Goal: Task Accomplishment & Management: Use online tool/utility

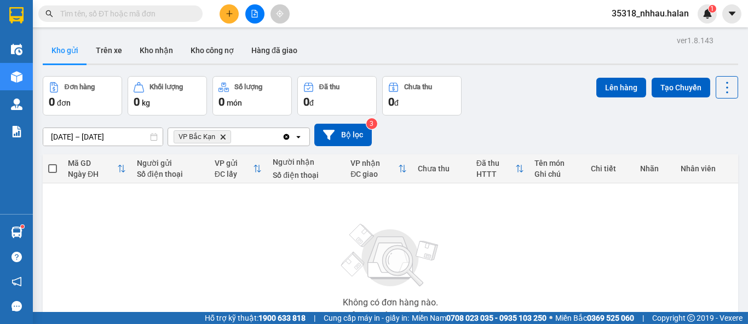
click at [222, 139] on icon "Delete" at bounding box center [223, 137] width 7 height 7
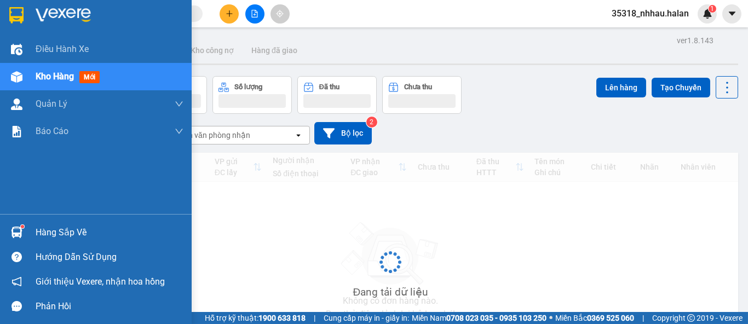
click at [25, 231] on div at bounding box center [16, 232] width 19 height 19
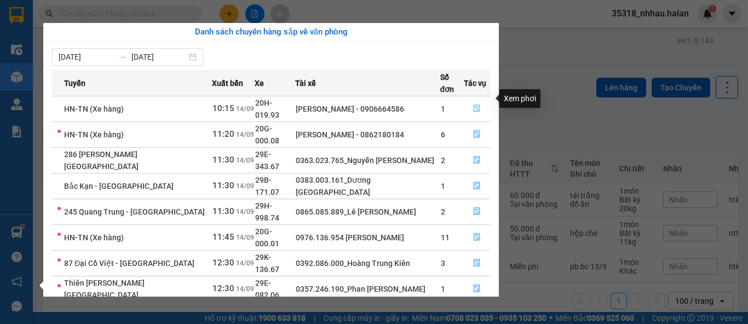
click at [474, 105] on icon "file-done" at bounding box center [477, 109] width 8 height 8
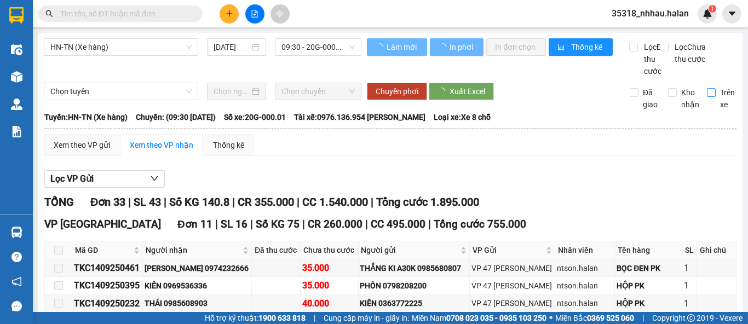
click at [707, 97] on input "Trên xe" at bounding box center [711, 92] width 9 height 9
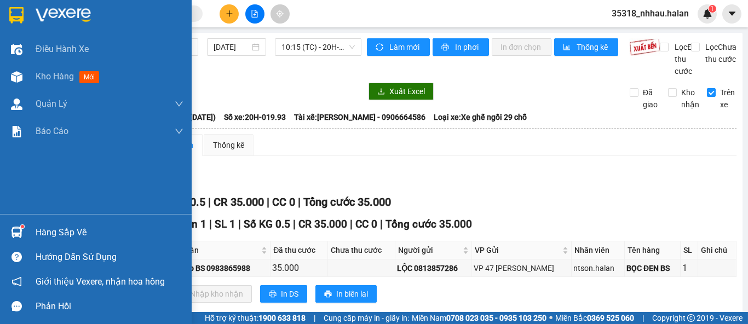
click at [21, 234] on img at bounding box center [16, 232] width 11 height 11
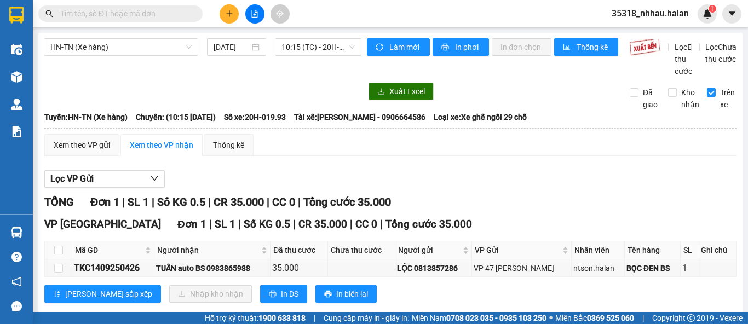
click at [624, 186] on section "Kết quả tìm kiếm ( 0 ) Bộ lọc No Data 35318_nhhau.halan 1 Điều hành xe Kho hàng…" at bounding box center [374, 162] width 748 height 324
click at [707, 97] on input "Trên xe" at bounding box center [711, 92] width 9 height 9
checkbox input "false"
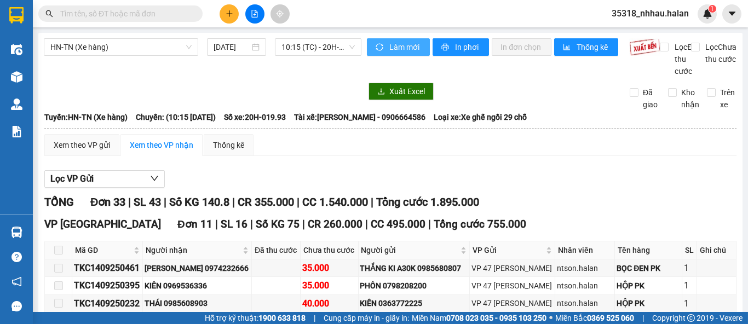
click at [379, 43] on span "sync" at bounding box center [380, 47] width 9 height 9
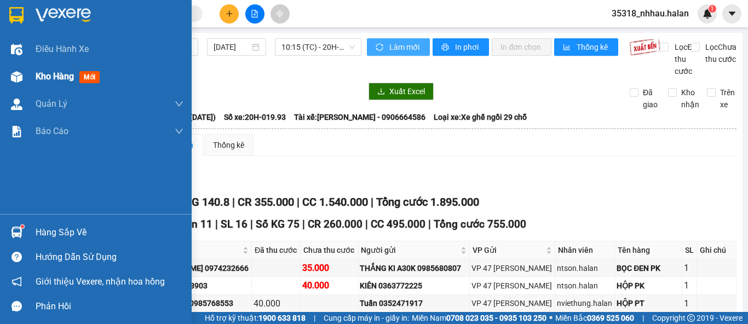
click at [27, 80] on div "Kho hàng mới" at bounding box center [96, 76] width 192 height 27
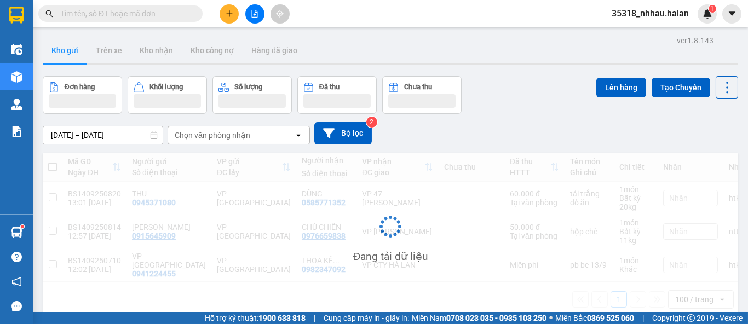
click at [211, 136] on div "Chọn văn phòng nhận" at bounding box center [213, 135] width 76 height 11
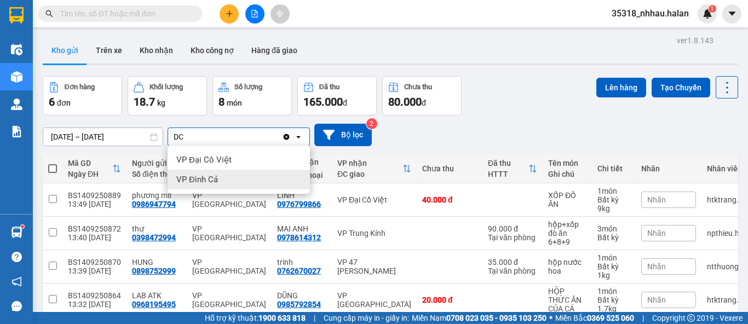
type input "DC"
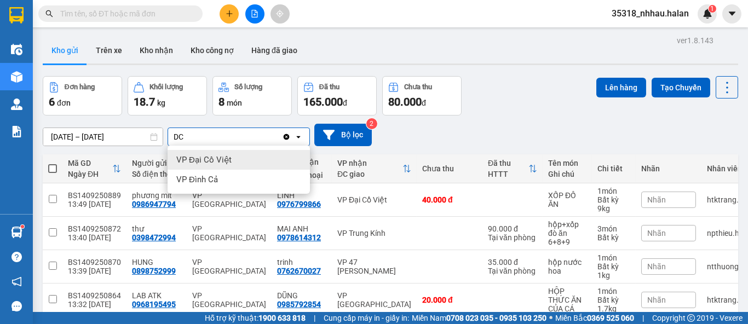
click at [200, 160] on span "VP Đại Cồ Việt" at bounding box center [203, 159] width 55 height 11
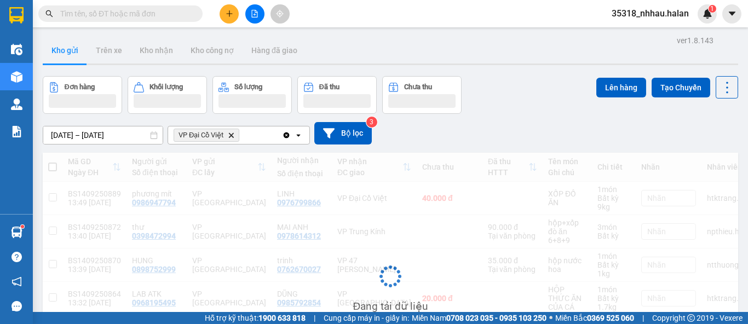
click at [252, 136] on div "VP Đại Cồ Việt Delete" at bounding box center [225, 135] width 114 height 18
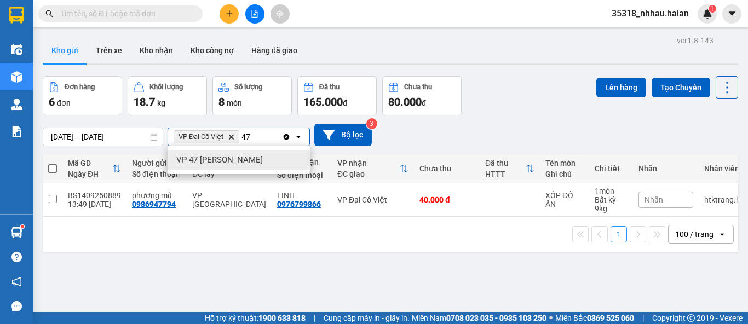
type input "47"
click at [282, 161] on div "VP 47 [PERSON_NAME]" at bounding box center [239, 160] width 142 height 20
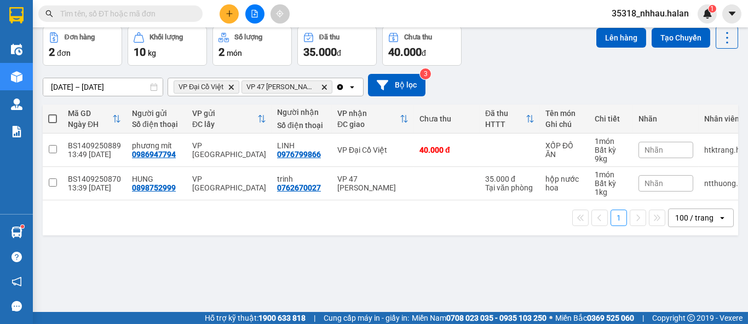
scroll to position [50, 0]
click at [460, 159] on td "40.000 đ" at bounding box center [447, 150] width 66 height 33
checkbox input "true"
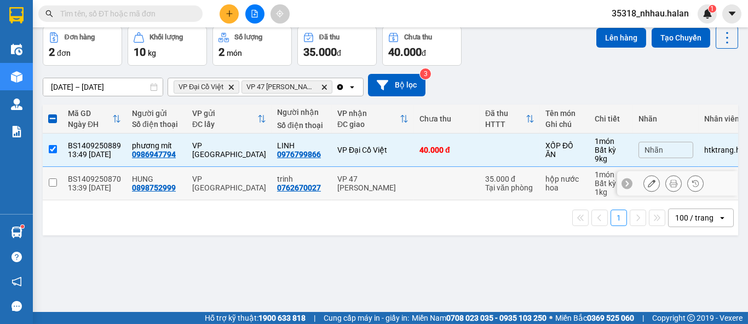
click at [450, 180] on td at bounding box center [447, 183] width 66 height 33
checkbox input "true"
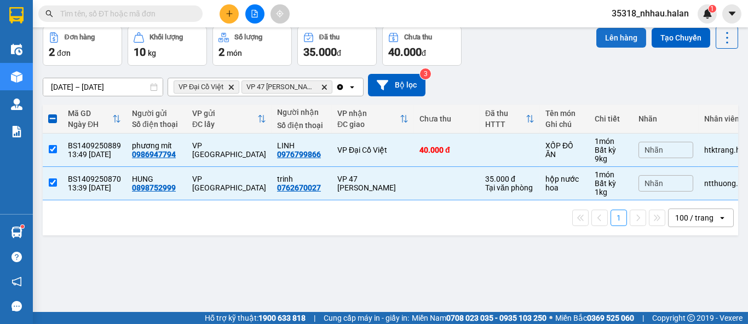
click at [611, 39] on button "Lên hàng" at bounding box center [621, 38] width 50 height 20
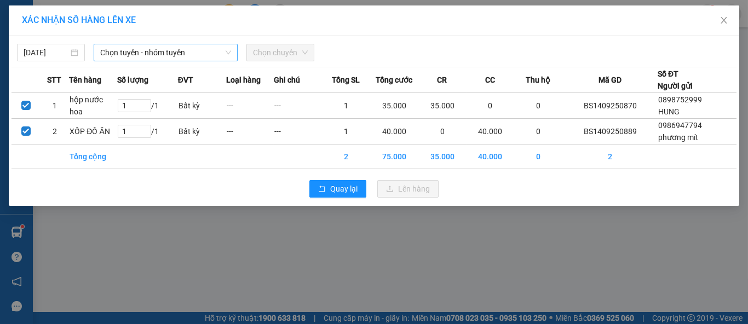
click at [181, 55] on span "Chọn tuyến - nhóm tuyến" at bounding box center [165, 52] width 131 height 16
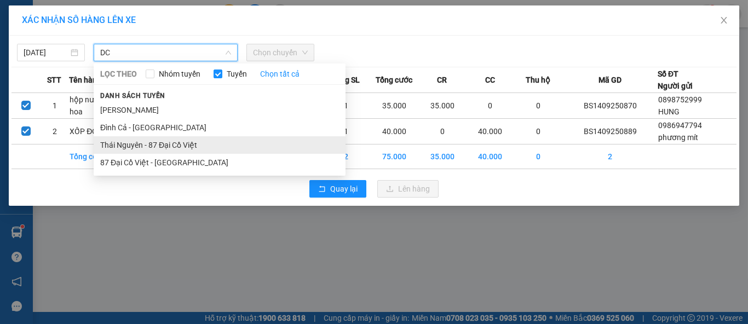
type input "DC"
drag, startPoint x: 177, startPoint y: 145, endPoint x: 207, endPoint y: 132, distance: 32.9
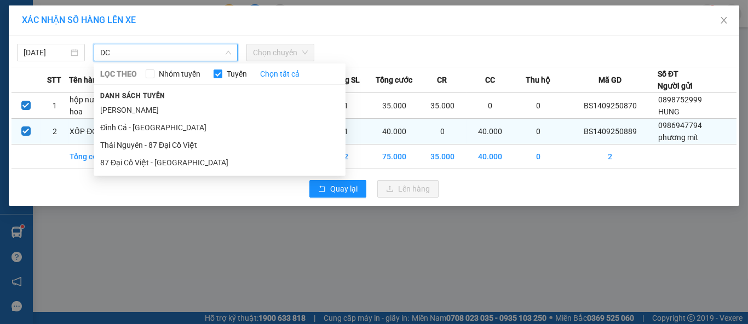
click at [177, 146] on li "Thái Nguyên - 87 Đại Cồ Việt" at bounding box center [220, 145] width 252 height 18
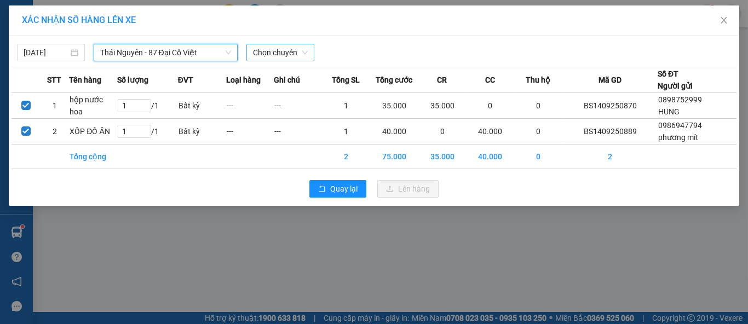
click at [276, 56] on span "Chọn chuyến" at bounding box center [280, 52] width 55 height 16
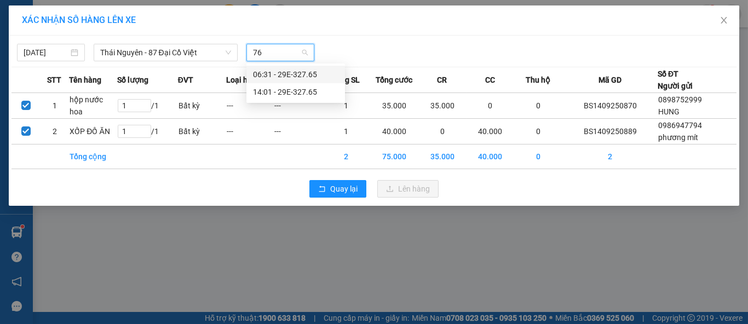
type input "765"
click at [284, 95] on div "14:01 - 29E-327.65" at bounding box center [295, 92] width 85 height 12
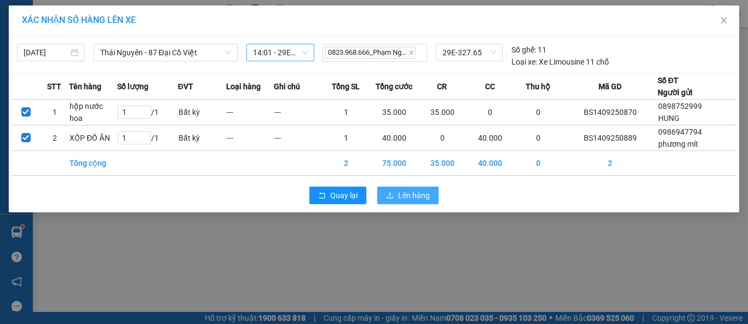
drag, startPoint x: 400, startPoint y: 197, endPoint x: 408, endPoint y: 193, distance: 9.1
click at [400, 197] on span "Lên hàng" at bounding box center [414, 195] width 32 height 12
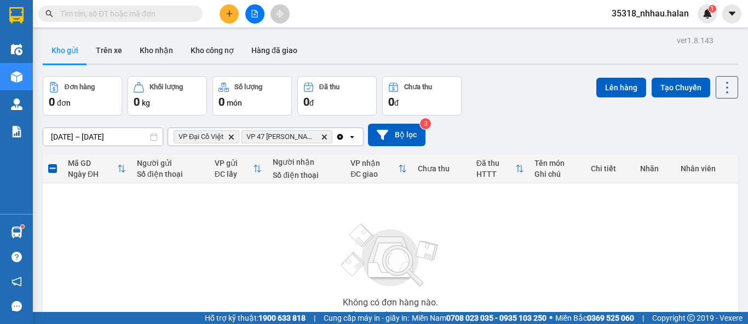
click at [321, 135] on icon "Delete" at bounding box center [324, 137] width 7 height 7
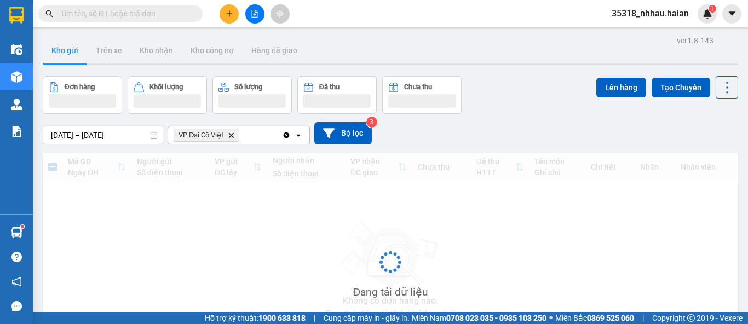
click at [238, 134] on span "VP Đại Cồ Việt Delete" at bounding box center [207, 135] width 66 height 13
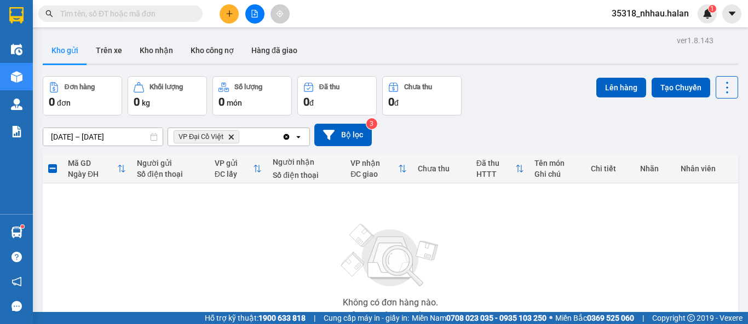
click at [235, 135] on span "VP Đại Cồ Việt Delete" at bounding box center [207, 136] width 66 height 13
click at [232, 136] on icon "VP Đại Cồ Việt, close by backspace" at bounding box center [231, 136] width 5 height 5
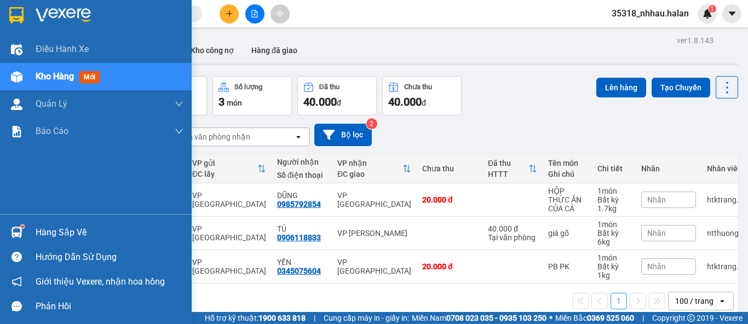
click at [57, 229] on div "Hàng sắp về" at bounding box center [110, 232] width 148 height 16
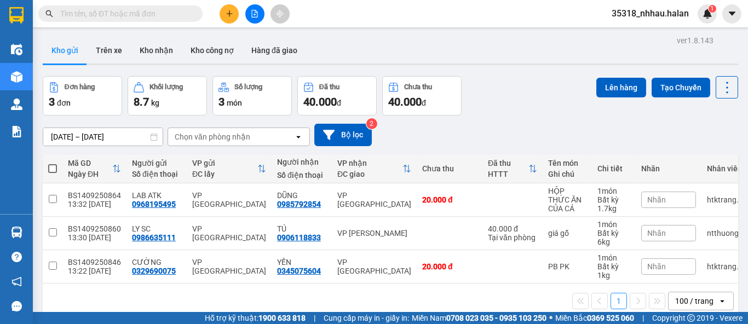
click at [547, 83] on section "Kết quả tìm kiếm ( 0 ) Bộ lọc No Data 35318_nhhau.halan 1 Điều hành xe Kho hàng…" at bounding box center [374, 162] width 748 height 324
drag, startPoint x: 722, startPoint y: 86, endPoint x: 722, endPoint y: 101, distance: 14.8
click at [722, 86] on icon at bounding box center [726, 87] width 15 height 15
click at [705, 152] on span "Làm mới" at bounding box center [703, 156] width 30 height 11
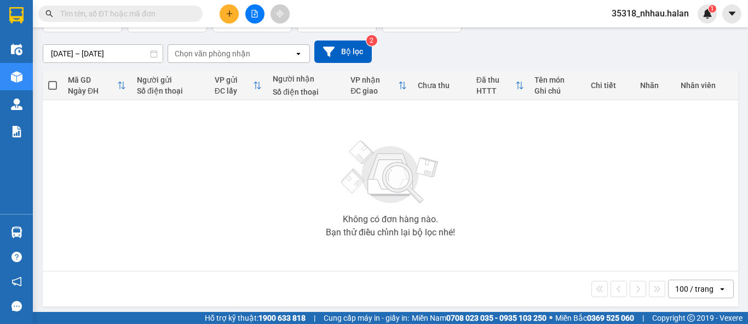
scroll to position [88, 0]
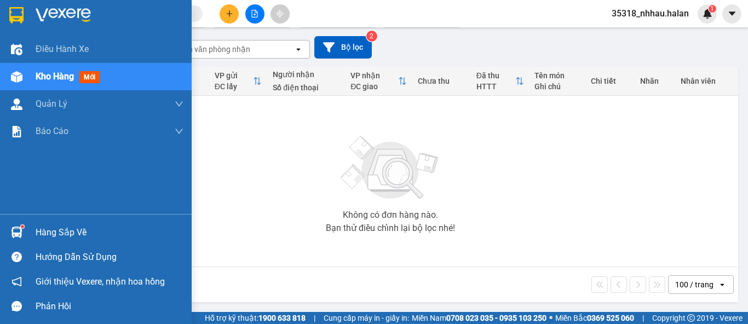
click at [47, 224] on div "Hàng sắp về" at bounding box center [110, 232] width 148 height 16
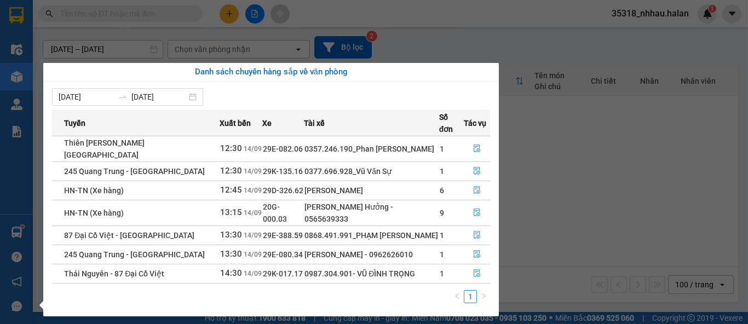
click at [544, 134] on section "Kết quả tìm kiếm ( 0 ) Bộ lọc No Data 35318_nhhau.halan 1 Điều hành xe Kho hàng…" at bounding box center [374, 162] width 748 height 324
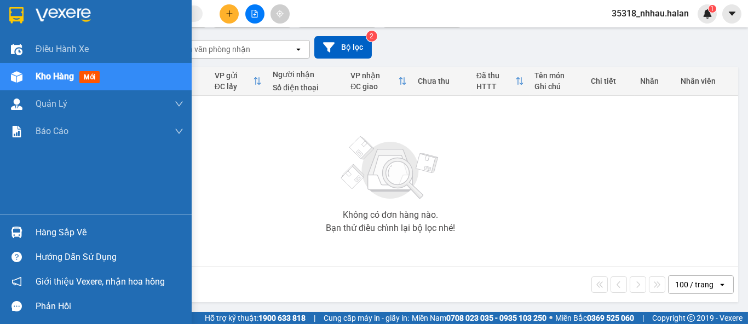
click at [49, 74] on span "Kho hàng" at bounding box center [55, 76] width 38 height 10
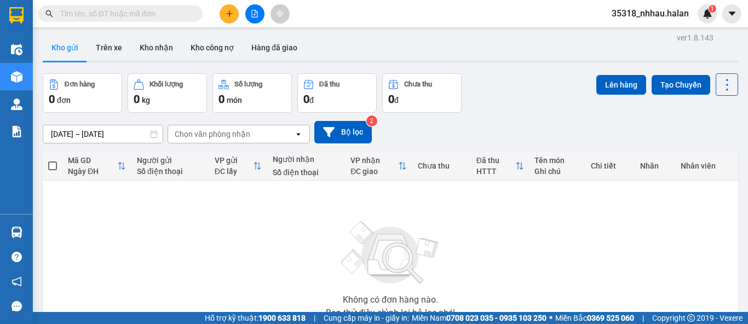
scroll to position [0, 0]
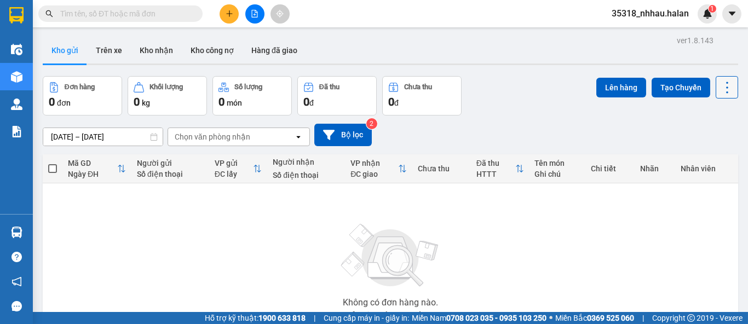
click at [729, 89] on button at bounding box center [727, 87] width 22 height 22
click at [707, 159] on span "Làm mới" at bounding box center [703, 156] width 30 height 11
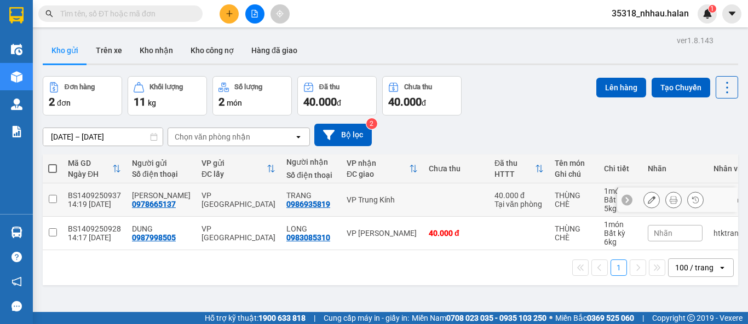
click at [377, 198] on div "VP Trung Kính" at bounding box center [382, 199] width 71 height 9
checkbox input "true"
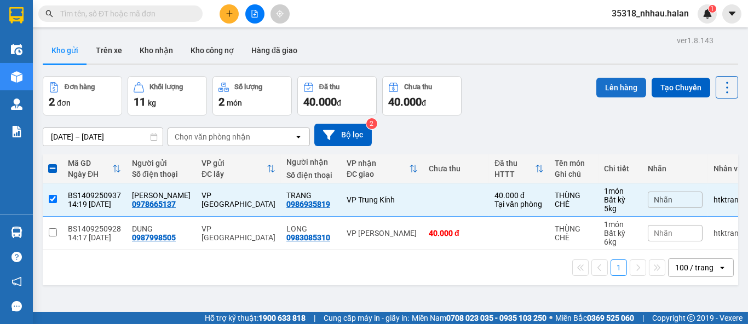
click at [605, 92] on button "Lên hàng" at bounding box center [621, 88] width 50 height 20
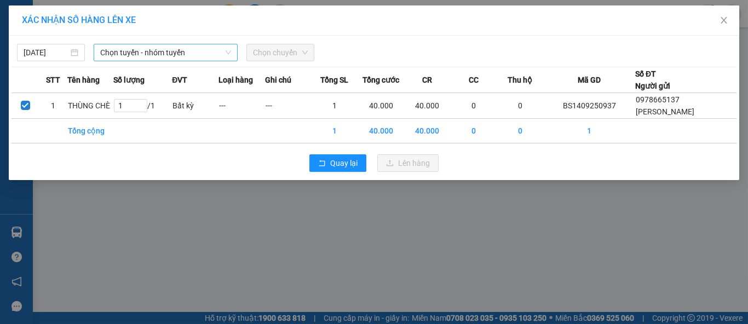
click at [152, 48] on span "Chọn tuyến - nhóm tuyến" at bounding box center [165, 52] width 131 height 16
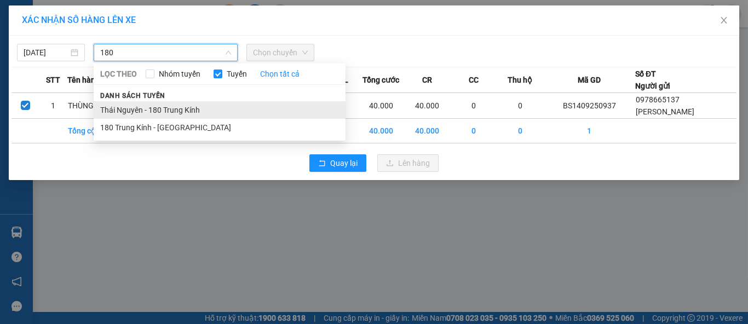
type input "180"
click at [188, 110] on li "Thái Nguyên - 180 Trung Kính" at bounding box center [220, 110] width 252 height 18
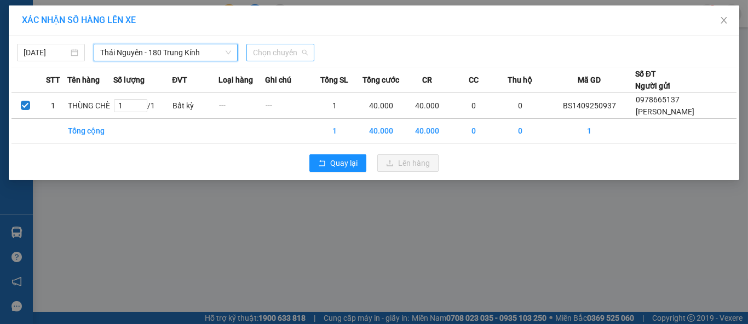
click at [278, 53] on span "Chọn chuyến" at bounding box center [280, 52] width 55 height 16
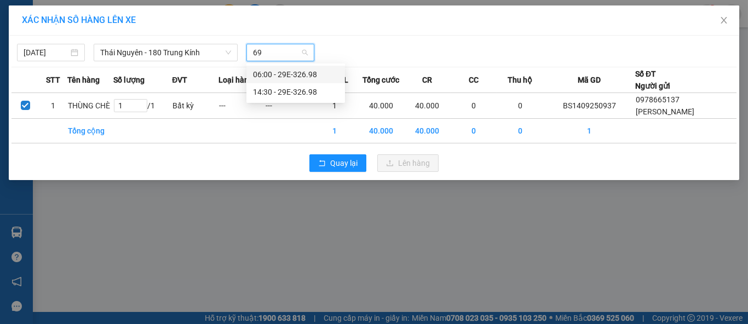
type input "698"
click at [310, 95] on div "14:30 - 29E-326.98" at bounding box center [295, 92] width 85 height 12
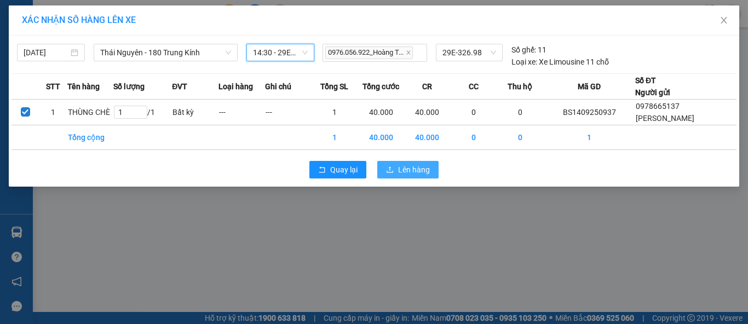
click at [396, 171] on button "Lên hàng" at bounding box center [407, 170] width 61 height 18
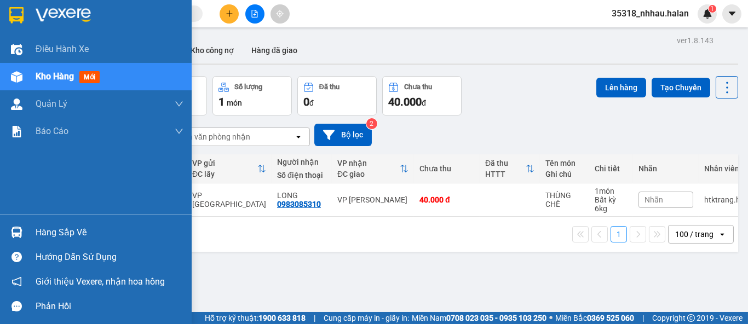
drag, startPoint x: 45, startPoint y: 233, endPoint x: 181, endPoint y: 185, distance: 143.9
click at [48, 233] on div "Hàng sắp về" at bounding box center [110, 232] width 148 height 16
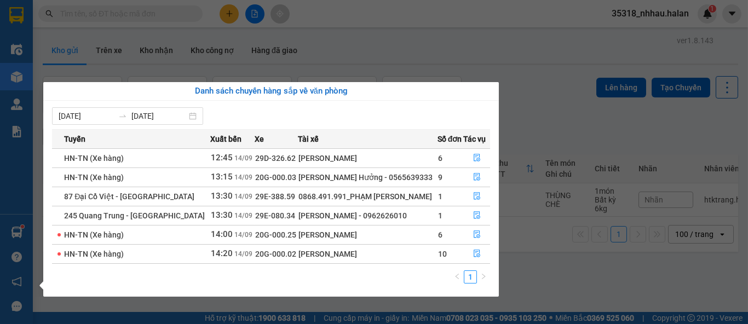
click at [517, 71] on section "Kết quả tìm kiếm ( 0 ) Bộ lọc No Data 35318_nhhau.halan 1 Điều hành xe Kho hàng…" at bounding box center [374, 162] width 748 height 324
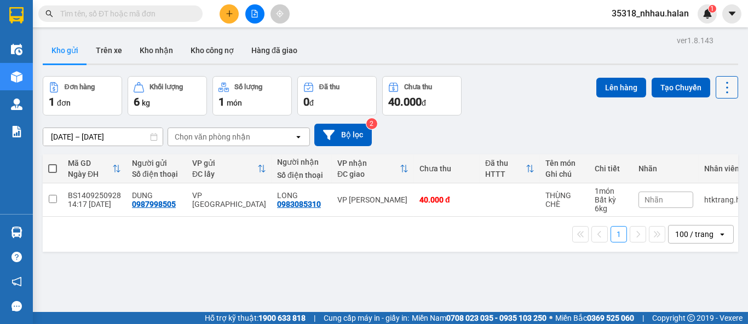
click at [725, 91] on button at bounding box center [727, 87] width 22 height 22
click at [711, 154] on span "Làm mới" at bounding box center [703, 156] width 30 height 11
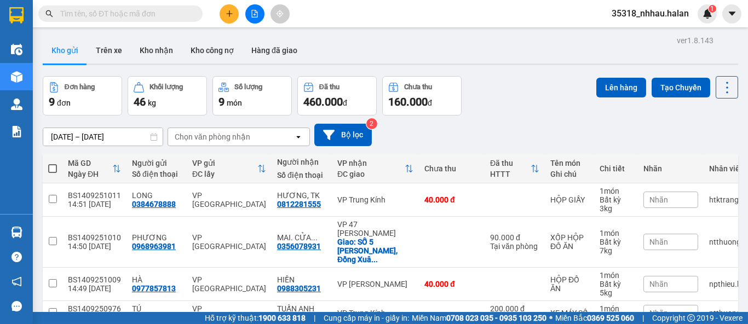
click at [263, 132] on div "Chọn văn phòng nhận" at bounding box center [231, 137] width 126 height 18
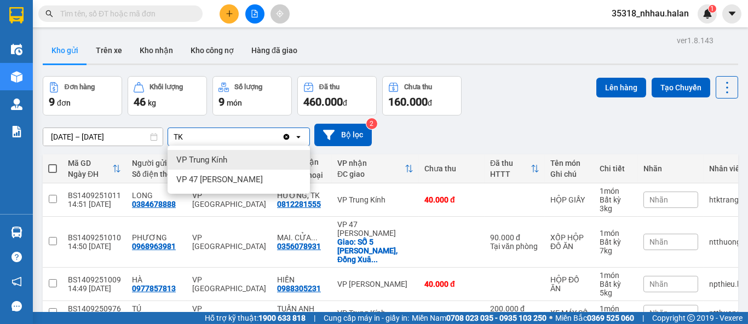
type input "TK"
click at [241, 164] on div "VP Trung Kính" at bounding box center [239, 160] width 142 height 20
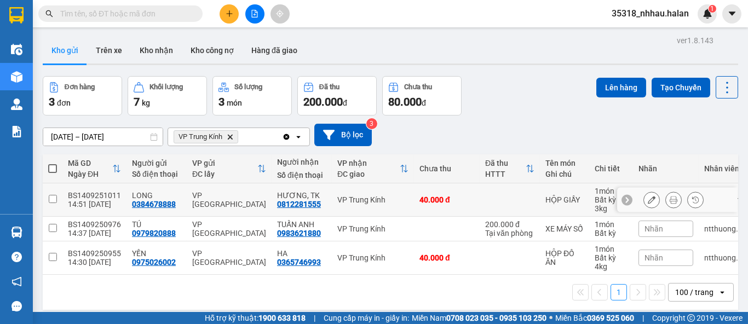
click at [570, 195] on div "HỘP GIẦY" at bounding box center [564, 199] width 38 height 9
checkbox input "true"
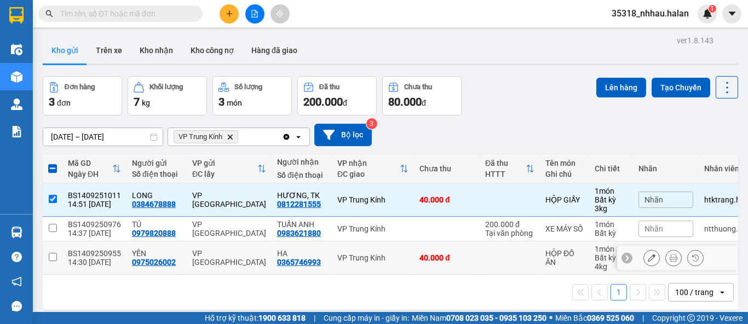
click at [554, 256] on div "HỘP ĐỒ ĂN" at bounding box center [564, 258] width 38 height 18
checkbox input "true"
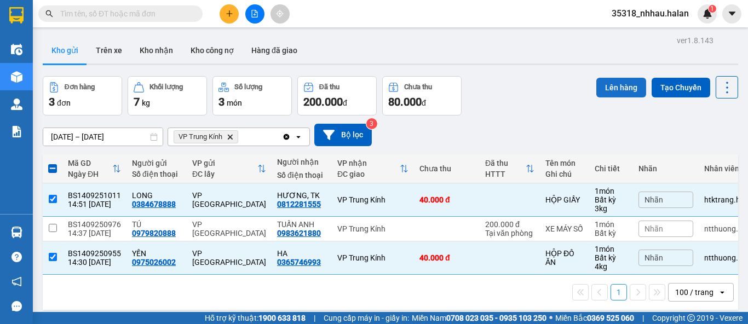
click at [603, 88] on button "Lên hàng" at bounding box center [621, 88] width 50 height 20
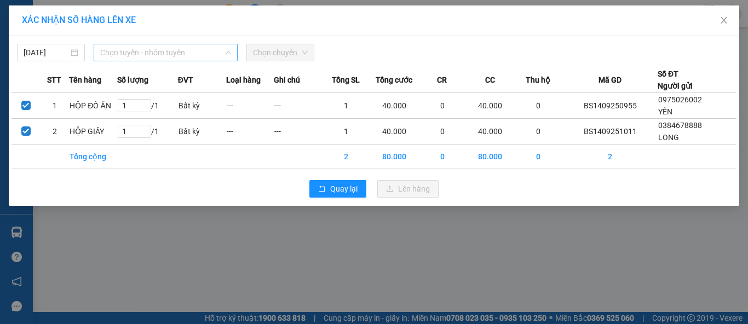
click at [178, 52] on span "Chọn tuyến - nhóm tuyến" at bounding box center [165, 52] width 131 height 16
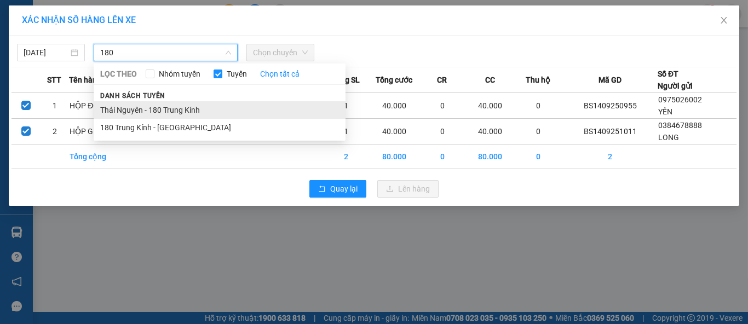
type input "180"
click at [206, 107] on li "Thái Nguyên - 180 Trung Kính" at bounding box center [220, 110] width 252 height 18
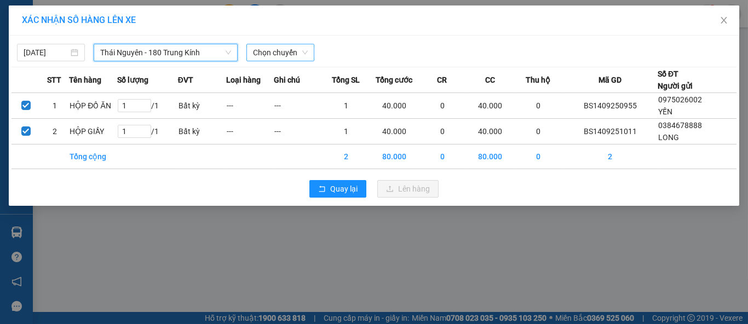
click at [276, 57] on span "Chọn chuyến" at bounding box center [280, 52] width 55 height 16
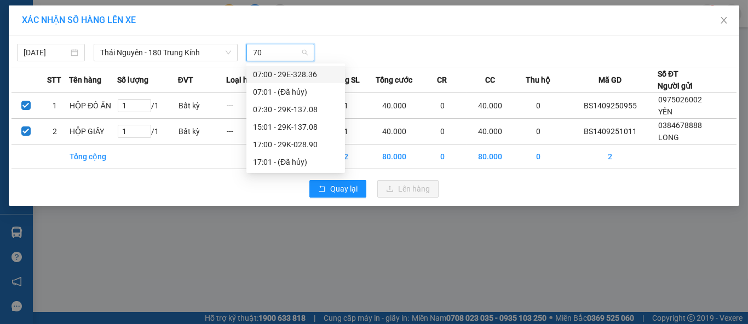
type input "708"
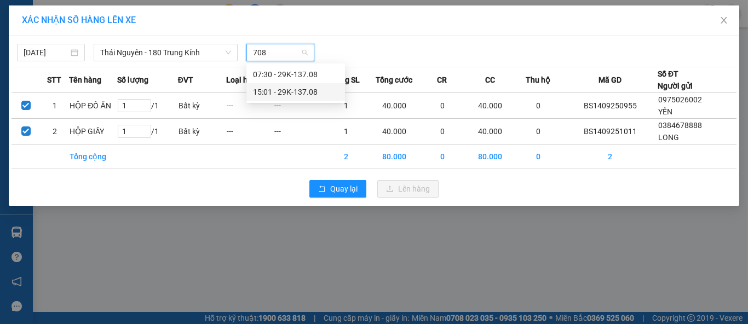
click at [314, 94] on div "15:01 - 29K-137.08" at bounding box center [295, 92] width 85 height 12
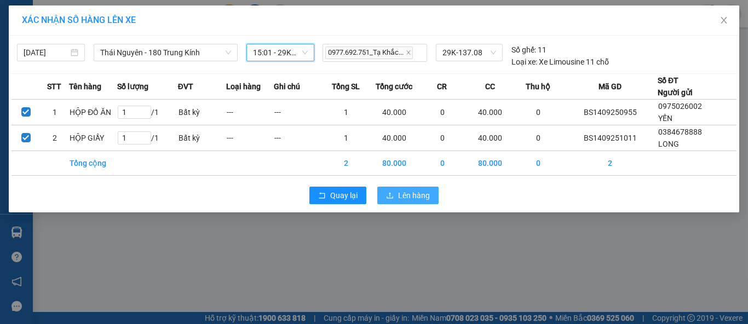
click at [413, 199] on span "Lên hàng" at bounding box center [414, 195] width 32 height 12
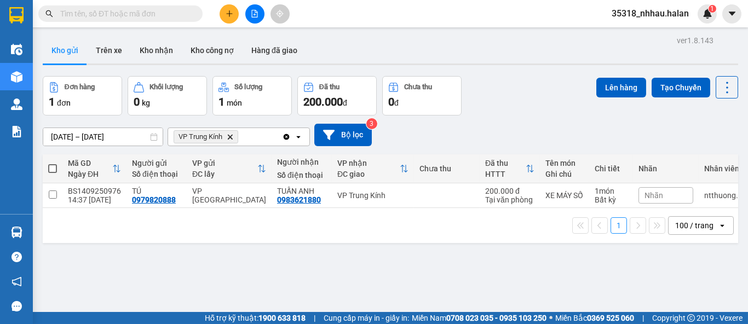
click at [283, 136] on icon "Clear all" at bounding box center [286, 136] width 9 height 9
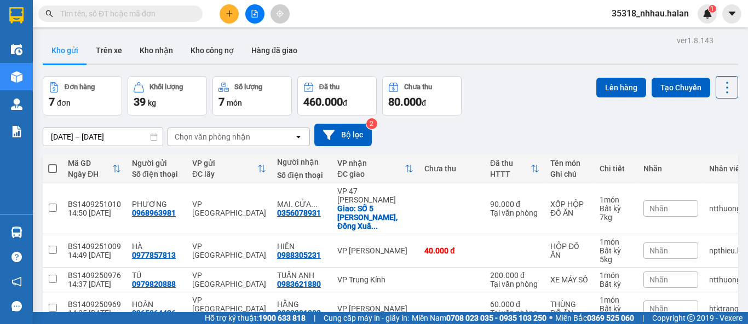
click at [249, 133] on div "Chọn văn phòng nhận" at bounding box center [231, 137] width 126 height 18
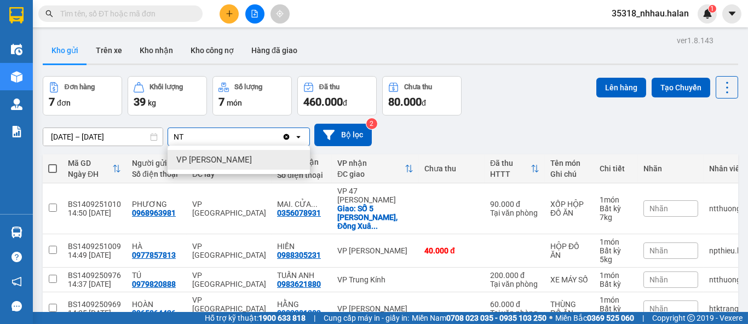
type input "NT"
click at [252, 158] on div "VP [PERSON_NAME]" at bounding box center [239, 160] width 142 height 20
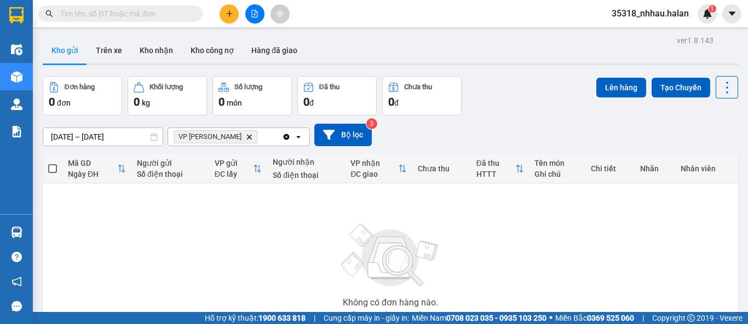
click at [285, 139] on icon "Clear all" at bounding box center [287, 137] width 6 height 6
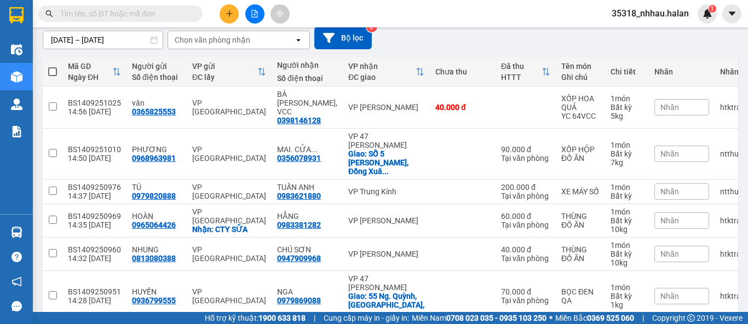
scroll to position [122, 0]
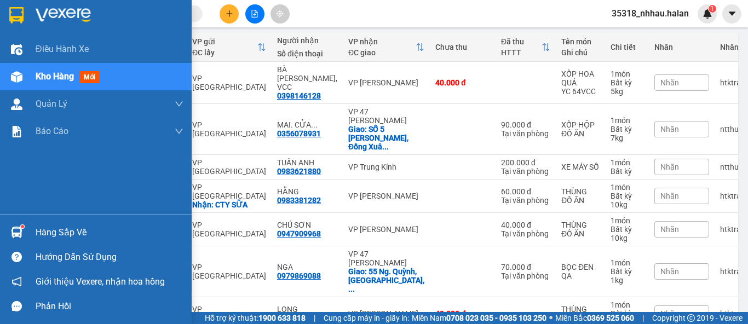
click at [46, 229] on div "Hàng sắp về" at bounding box center [110, 232] width 148 height 16
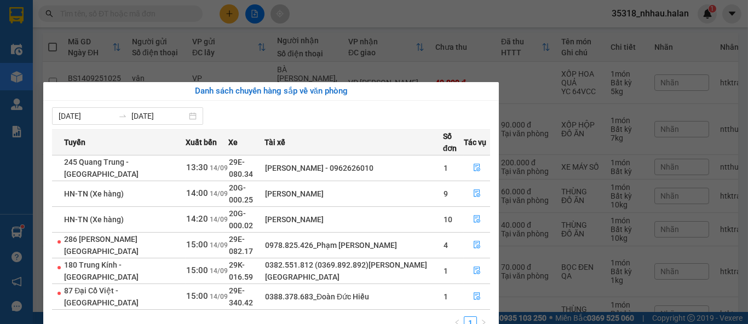
click at [345, 15] on section "Kết quả tìm kiếm ( 0 ) Bộ lọc No Data 35318_nhhau.halan 1 Điều hành xe Kho hàng…" at bounding box center [374, 162] width 748 height 324
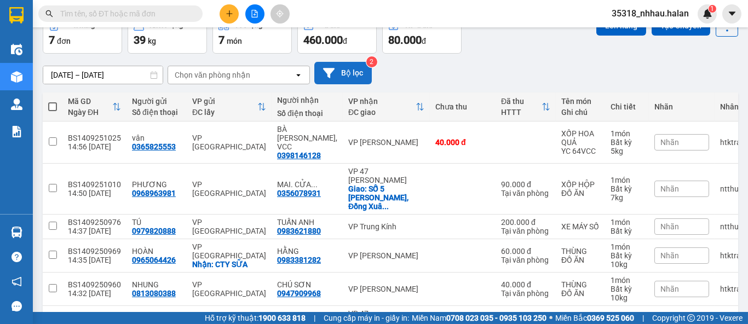
scroll to position [0, 0]
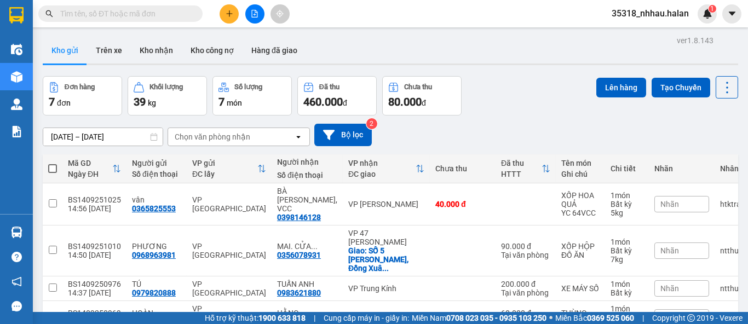
click at [232, 133] on div "Chọn văn phòng nhận" at bounding box center [213, 136] width 76 height 11
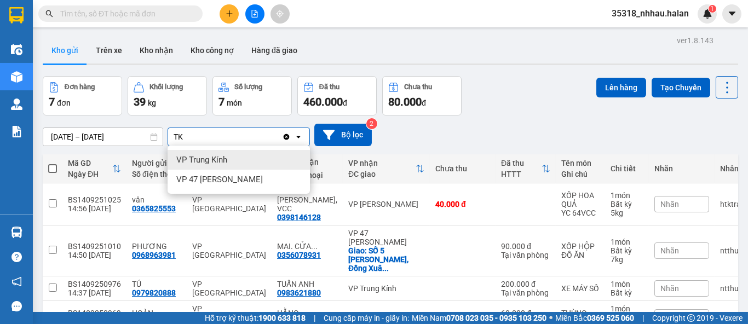
type input "TK"
click at [215, 155] on span "VP Trung Kính" at bounding box center [201, 159] width 51 height 11
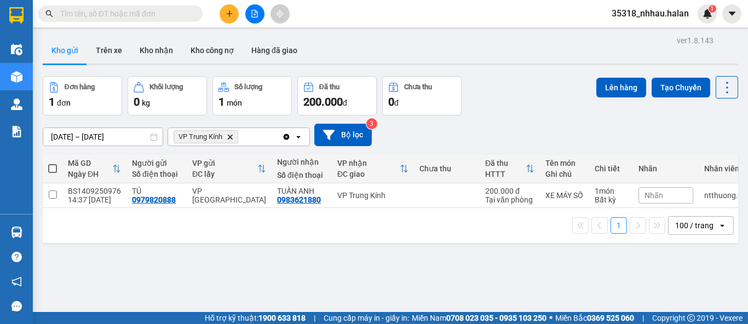
click at [232, 136] on icon "Delete" at bounding box center [230, 137] width 7 height 7
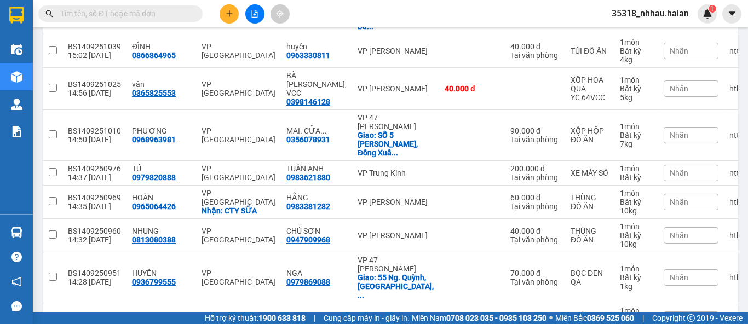
scroll to position [390, 0]
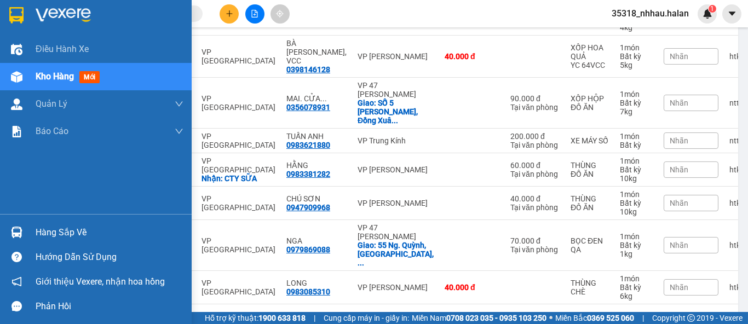
click at [28, 230] on div "Hàng sắp về" at bounding box center [96, 232] width 192 height 25
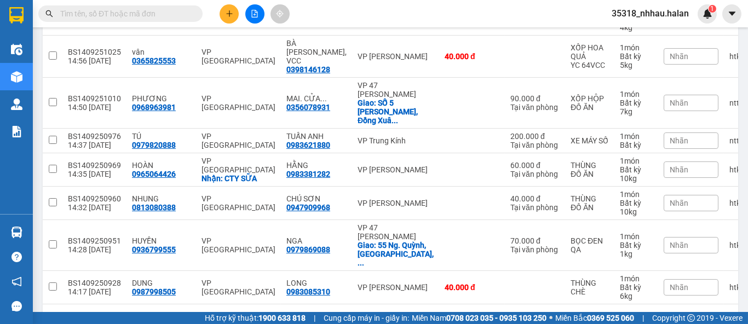
click at [437, 14] on section "Kết quả tìm kiếm ( 0 ) Bộ lọc No Data 35318_nhhau.halan 1 Điều hành xe Kho hàng…" at bounding box center [374, 162] width 748 height 324
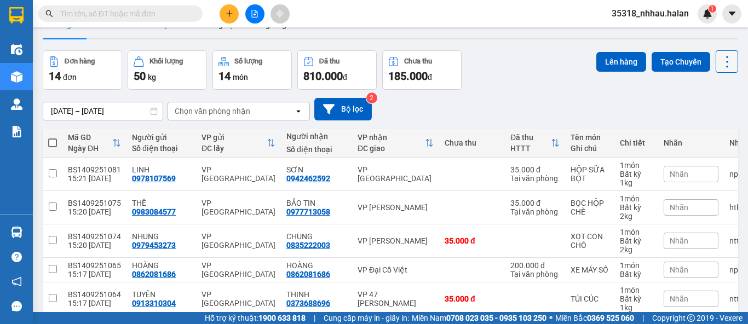
click at [726, 62] on button at bounding box center [727, 61] width 22 height 22
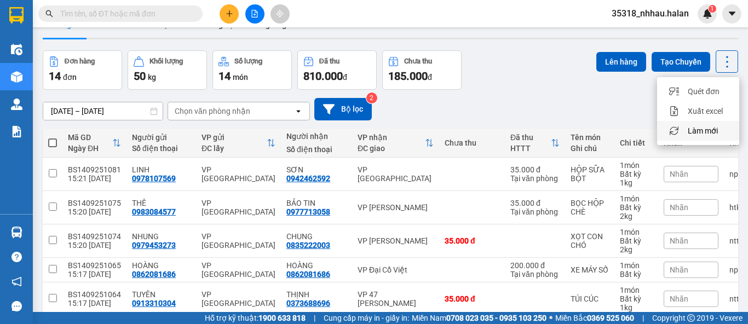
click at [710, 130] on span "Làm mới" at bounding box center [703, 130] width 30 height 11
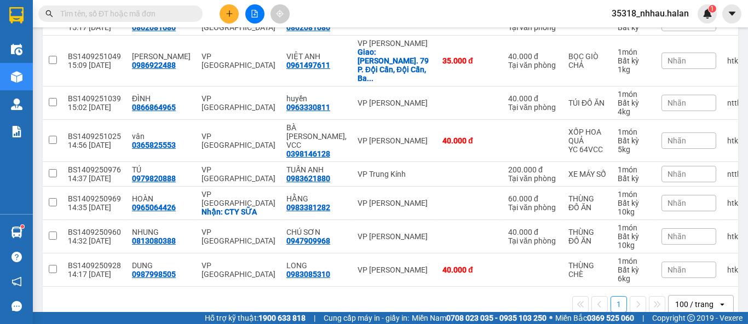
scroll to position [63, 0]
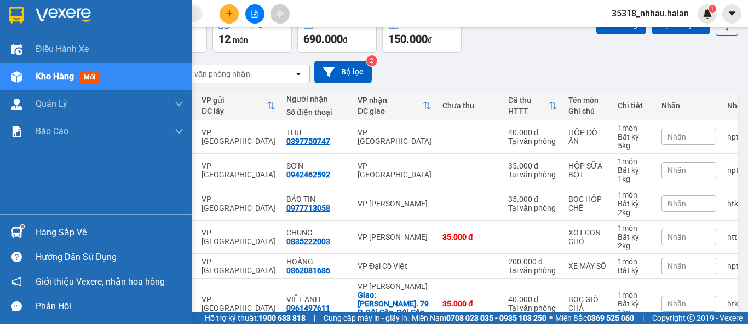
click at [63, 238] on div "Hàng sắp về" at bounding box center [110, 232] width 148 height 16
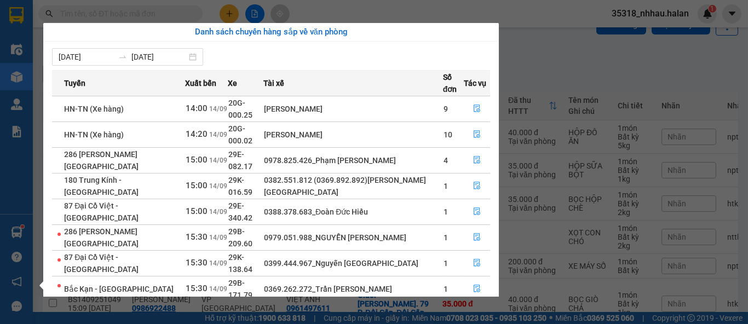
drag, startPoint x: 564, startPoint y: 61, endPoint x: 682, endPoint y: 72, distance: 118.3
click at [569, 60] on section "Kết quả tìm kiếm ( 0 ) Bộ lọc No Data 35318_nhhau.halan 1 Điều hành xe Kho hàng…" at bounding box center [374, 162] width 748 height 324
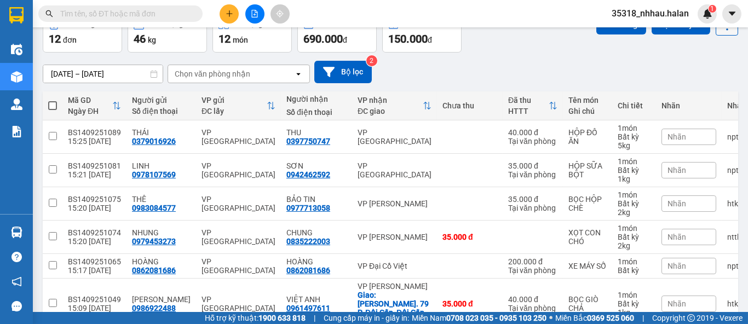
click at [726, 28] on icon at bounding box center [727, 24] width 2 height 11
click at [711, 91] on span "Làm mới" at bounding box center [703, 93] width 30 height 11
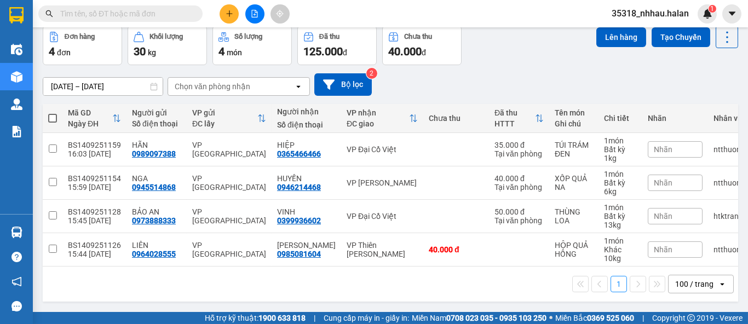
scroll to position [55, 0]
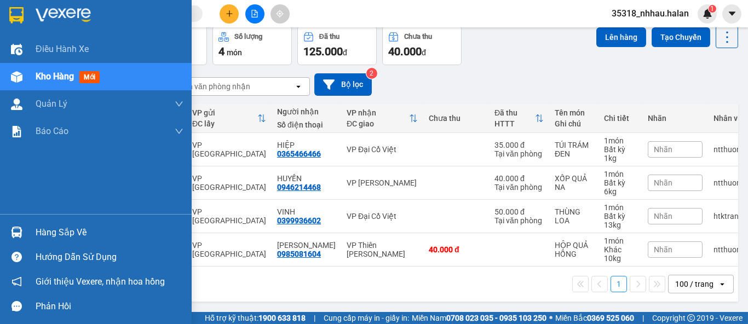
click at [30, 229] on div "Hàng sắp về" at bounding box center [96, 232] width 192 height 25
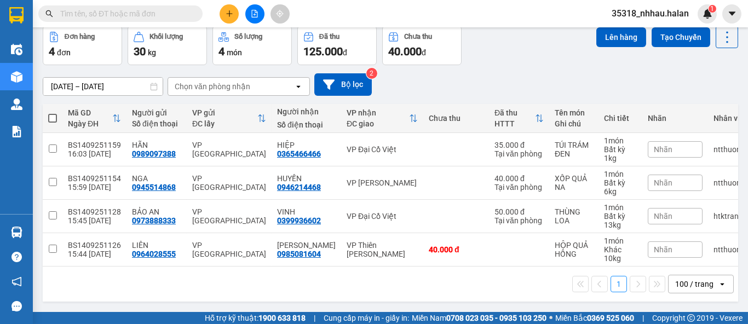
click at [545, 72] on section "Kết quả tìm kiếm ( 0 ) Bộ lọc No Data 35318_nhhau.halan 1 Điều hành xe Kho hàng…" at bounding box center [374, 162] width 748 height 324
drag, startPoint x: 712, startPoint y: 33, endPoint x: 716, endPoint y: 38, distance: 5.9
click at [719, 33] on icon at bounding box center [726, 37] width 15 height 15
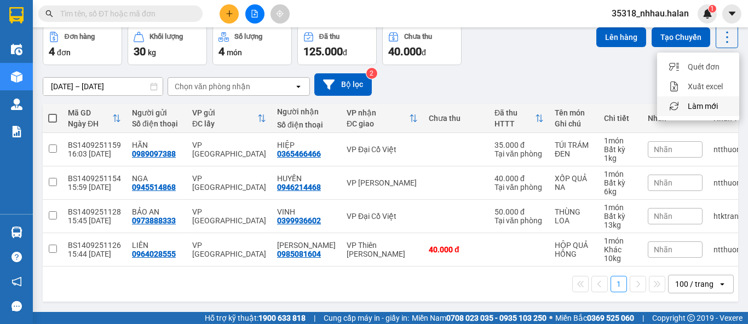
click at [707, 101] on span "Làm mới" at bounding box center [703, 106] width 30 height 11
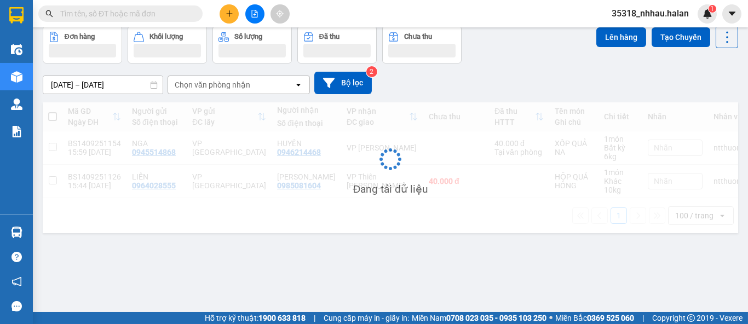
scroll to position [50, 0]
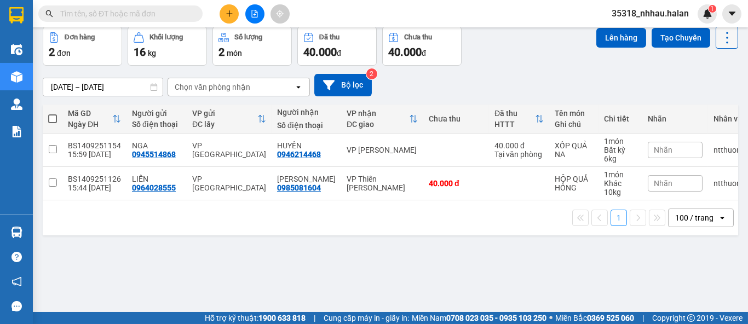
click at [722, 41] on icon at bounding box center [726, 37] width 15 height 15
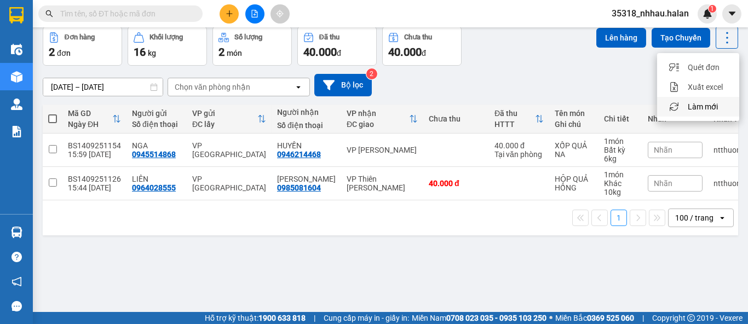
click at [708, 108] on span "Làm mới" at bounding box center [703, 106] width 30 height 11
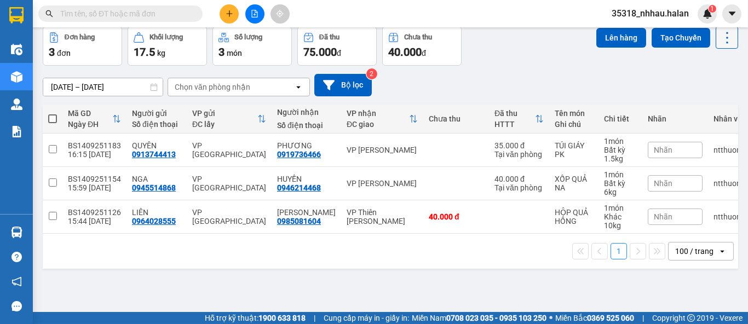
click at [719, 41] on icon at bounding box center [726, 37] width 15 height 15
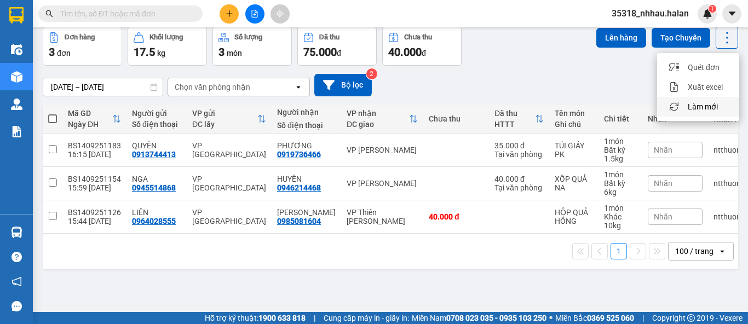
click at [706, 106] on span "Làm mới" at bounding box center [703, 106] width 30 height 11
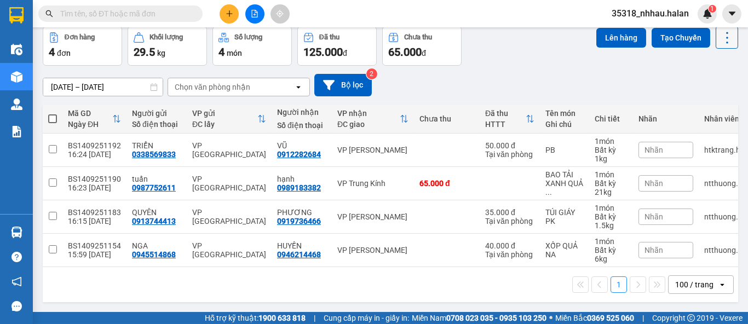
click at [719, 43] on icon at bounding box center [726, 37] width 15 height 15
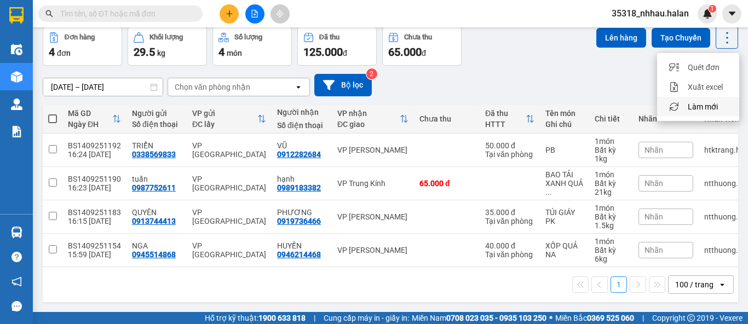
click at [705, 107] on span "Làm mới" at bounding box center [703, 106] width 30 height 11
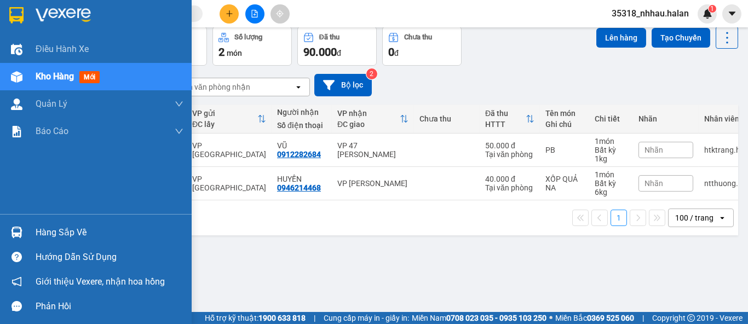
click at [49, 230] on div "Hàng sắp về" at bounding box center [110, 232] width 148 height 16
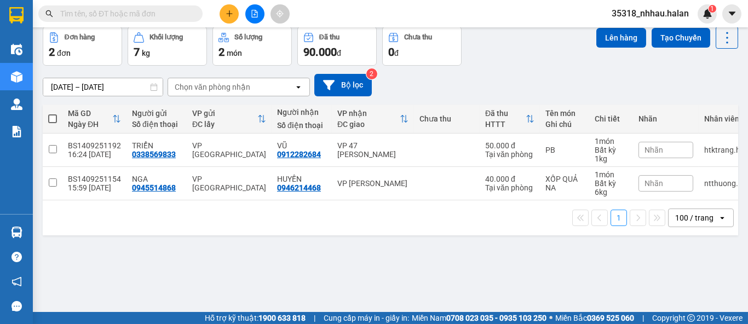
click at [165, 14] on section "Kết quả tìm kiếm ( 0 ) Bộ lọc No Data 35318_nhhau.halan 1 Điều hành xe Kho hàng…" at bounding box center [374, 162] width 748 height 324
click at [165, 14] on input "text" at bounding box center [124, 14] width 129 height 12
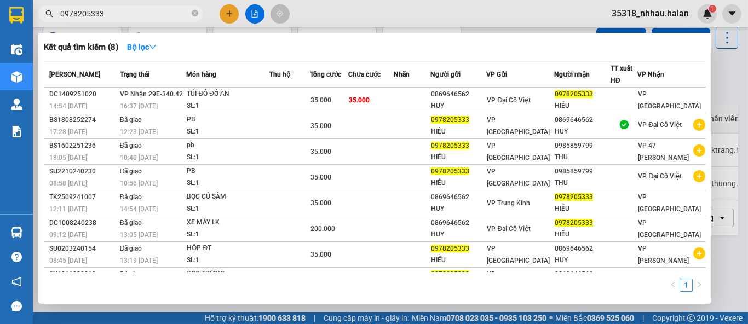
type input "0978205333"
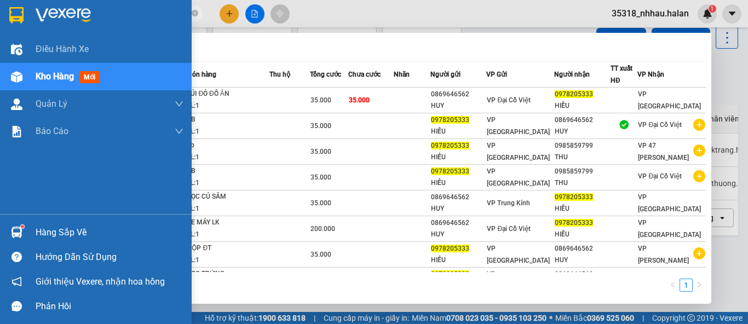
drag, startPoint x: 22, startPoint y: 227, endPoint x: 71, endPoint y: 220, distance: 49.8
click at [25, 227] on div at bounding box center [16, 232] width 19 height 19
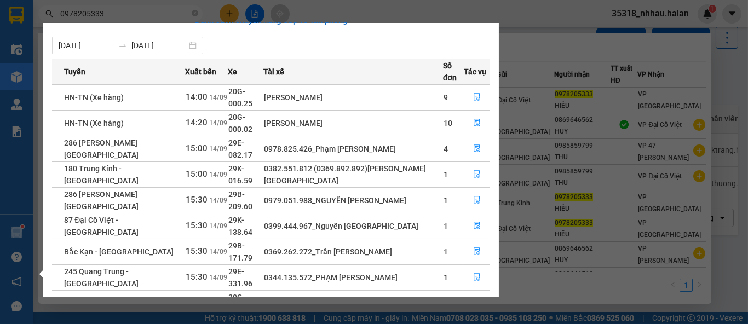
scroll to position [0, 0]
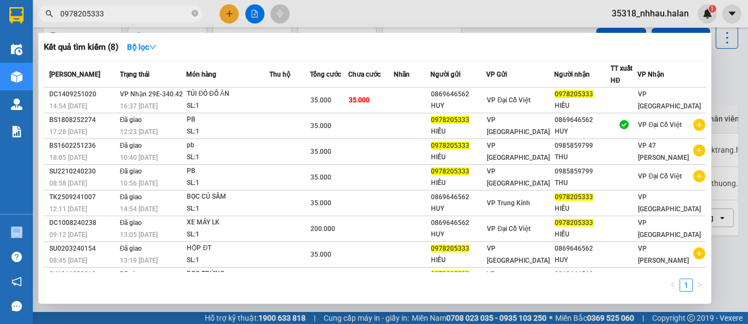
click at [725, 70] on section "Kết quả tìm kiếm ( 8 ) Bộ lọc Mã ĐH Trạng thái Món hàng Thu hộ Tổng cước Chưa c…" at bounding box center [374, 162] width 748 height 324
click at [725, 70] on div at bounding box center [374, 162] width 748 height 324
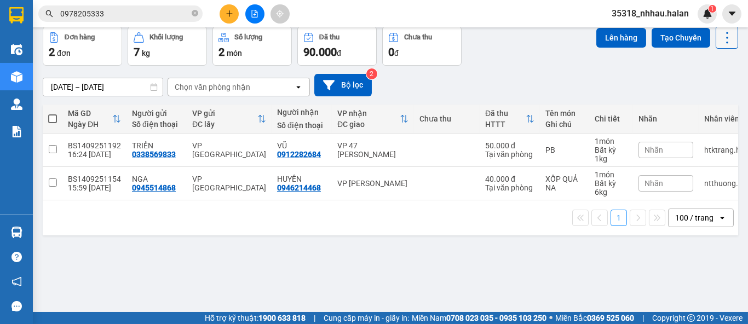
click at [721, 41] on icon at bounding box center [726, 37] width 15 height 15
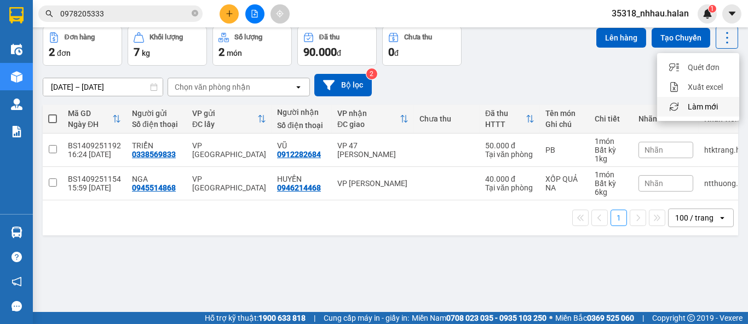
click at [707, 107] on span "Làm mới" at bounding box center [703, 106] width 30 height 11
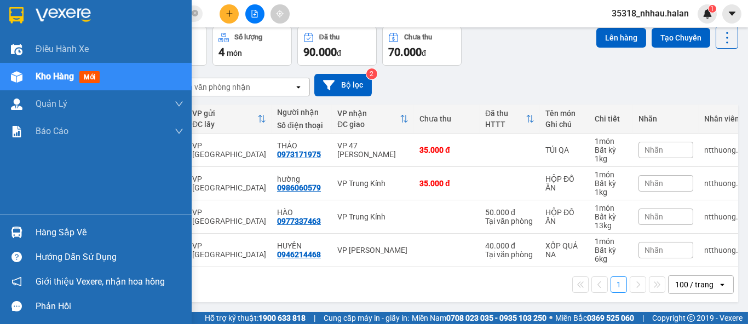
drag, startPoint x: 28, startPoint y: 233, endPoint x: 61, endPoint y: 221, distance: 35.0
click at [30, 232] on div "Hàng sắp về" at bounding box center [96, 232] width 192 height 25
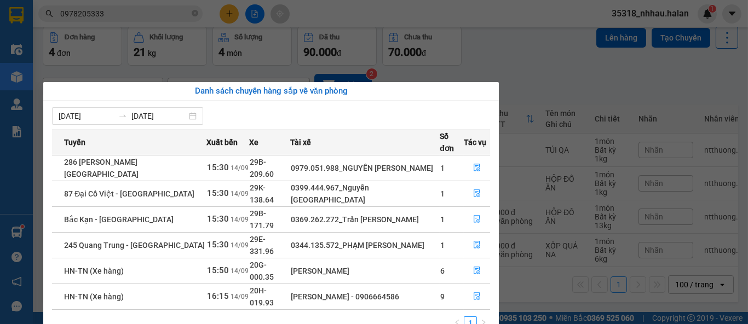
click at [501, 54] on section "Kết quả tìm kiếm ( 8 ) Bộ lọc Mã ĐH Trạng thái Món hàng Thu hộ Tổng cước Chưa c…" at bounding box center [374, 162] width 748 height 324
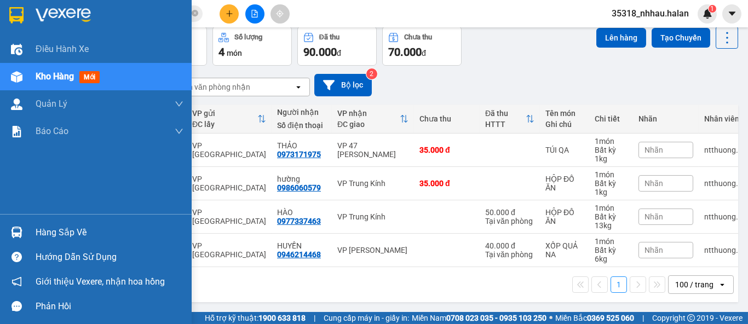
drag, startPoint x: 35, startPoint y: 232, endPoint x: 85, endPoint y: 183, distance: 70.1
click at [38, 224] on div "Hàng sắp về" at bounding box center [110, 232] width 148 height 16
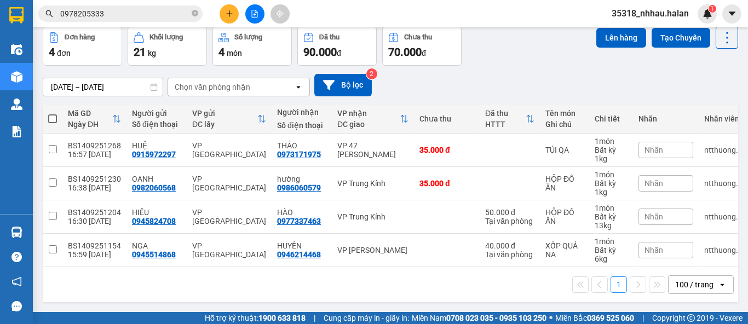
drag, startPoint x: 502, startPoint y: 52, endPoint x: 680, endPoint y: 84, distance: 180.8
click at [506, 52] on section "Kết quả tìm kiếm ( 8 ) Bộ lọc Mã ĐH Trạng thái Món hàng Thu hộ Tổng cước Chưa c…" at bounding box center [374, 162] width 748 height 324
click at [719, 43] on icon at bounding box center [726, 37] width 15 height 15
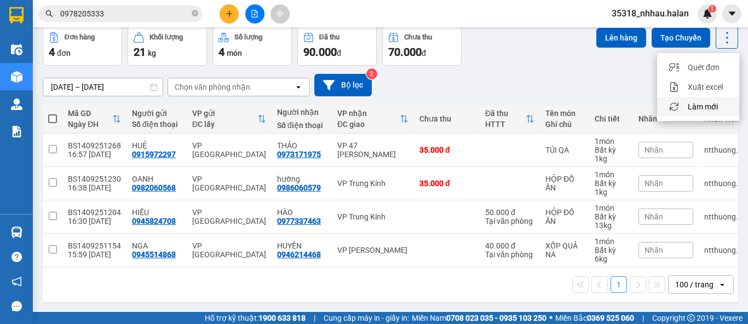
click at [710, 103] on span "Làm mới" at bounding box center [703, 106] width 30 height 11
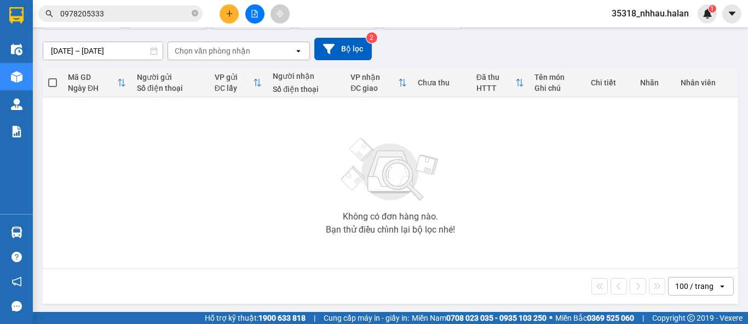
scroll to position [88, 0]
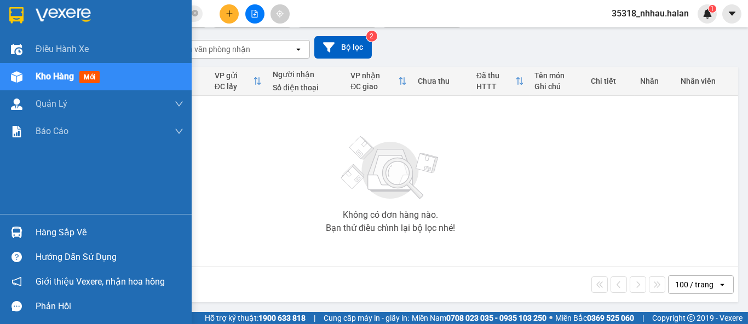
click at [48, 232] on div "Hàng sắp về" at bounding box center [110, 232] width 148 height 16
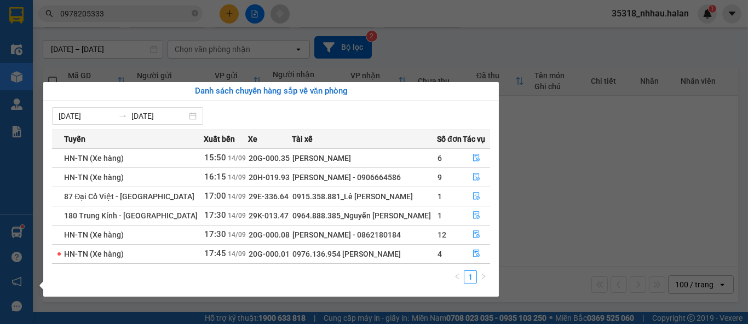
click at [598, 175] on section "Kết quả tìm kiếm ( 8 ) Bộ lọc Mã ĐH Trạng thái Món hàng Thu hộ Tổng cước Chưa c…" at bounding box center [374, 162] width 748 height 324
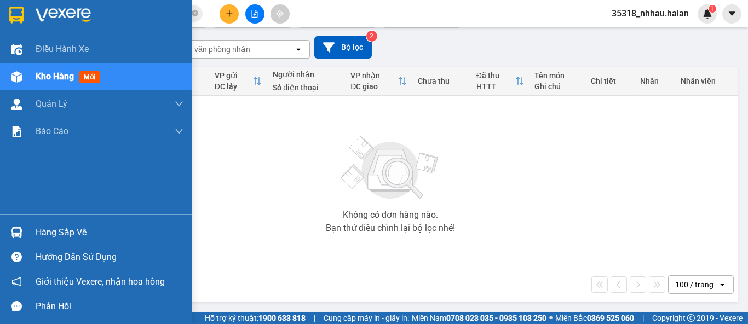
click at [28, 229] on div "Hàng sắp về" at bounding box center [96, 232] width 192 height 25
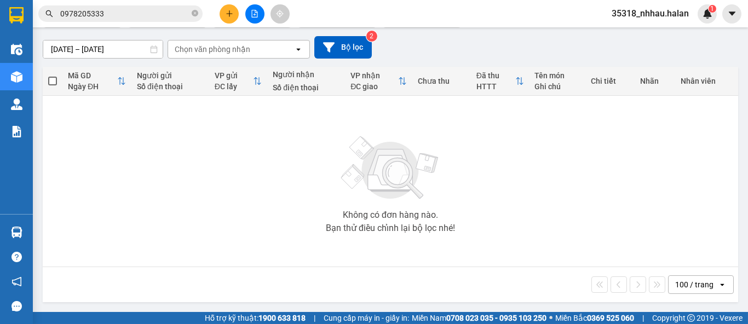
click at [439, 39] on section "Kết quả tìm kiếm ( 8 ) Bộ lọc Mã ĐH Trạng thái Món hàng Thu hộ Tổng cước Chưa c…" at bounding box center [374, 162] width 748 height 324
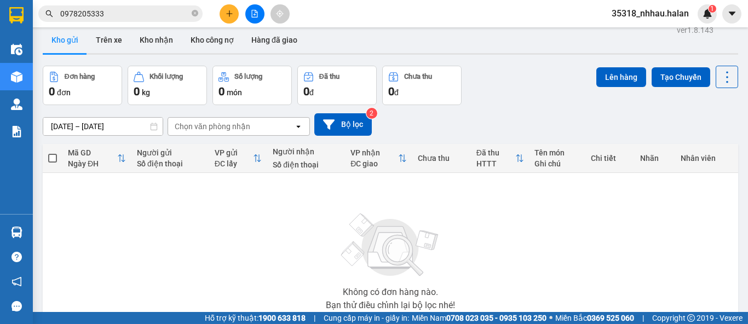
scroll to position [0, 0]
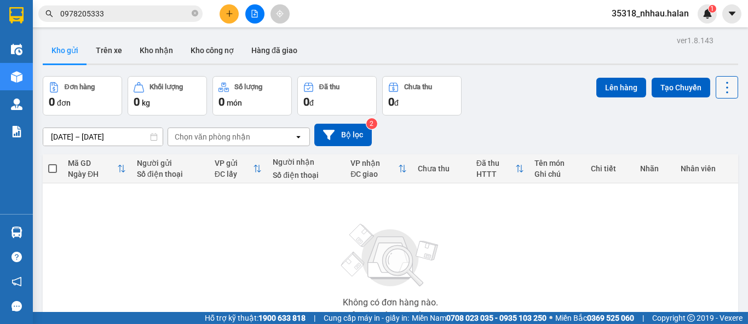
click at [719, 83] on icon at bounding box center [726, 87] width 15 height 15
click at [708, 157] on span "Làm mới" at bounding box center [703, 156] width 30 height 11
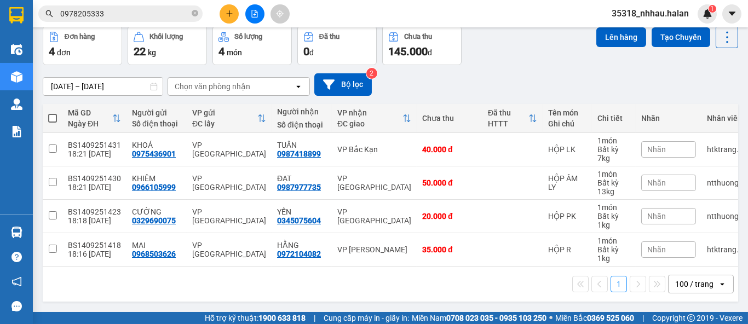
scroll to position [55, 0]
click at [374, 145] on div "VP Bắc Kạn" at bounding box center [374, 149] width 74 height 9
checkbox input "true"
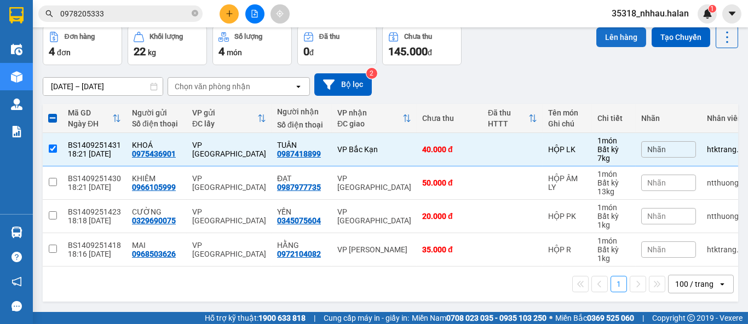
click at [602, 34] on button "Lên hàng" at bounding box center [621, 37] width 50 height 20
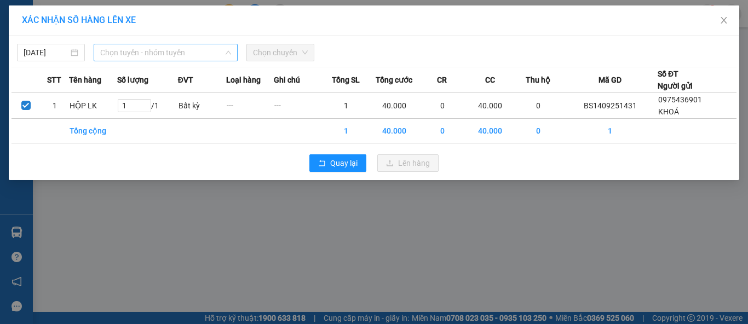
click at [152, 53] on span "Chọn tuyến - nhóm tuyến" at bounding box center [165, 52] width 131 height 16
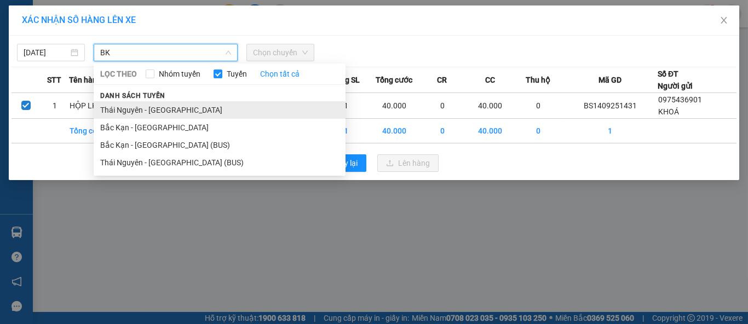
type input "BK"
click at [136, 105] on li "Thái Nguyên - [GEOGRAPHIC_DATA]" at bounding box center [220, 110] width 252 height 18
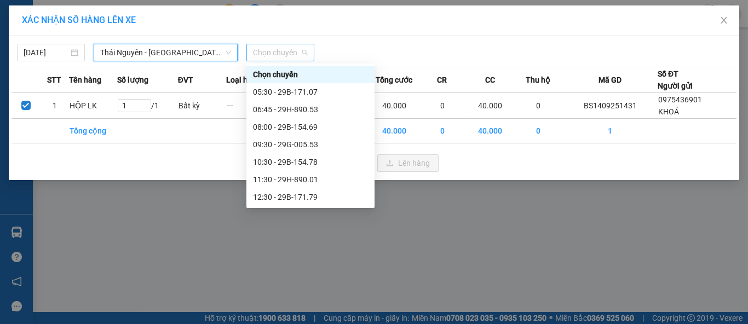
click at [270, 51] on span "Chọn chuyến" at bounding box center [280, 52] width 55 height 16
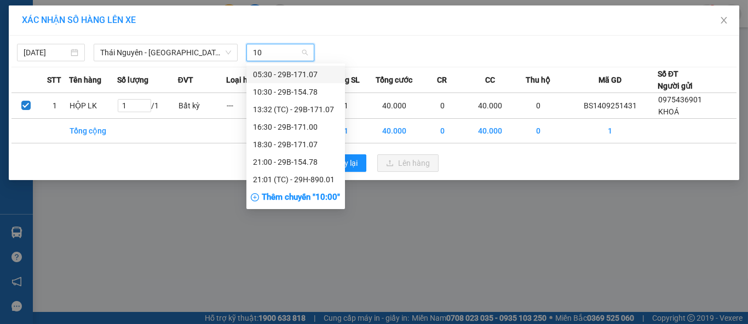
type input "107"
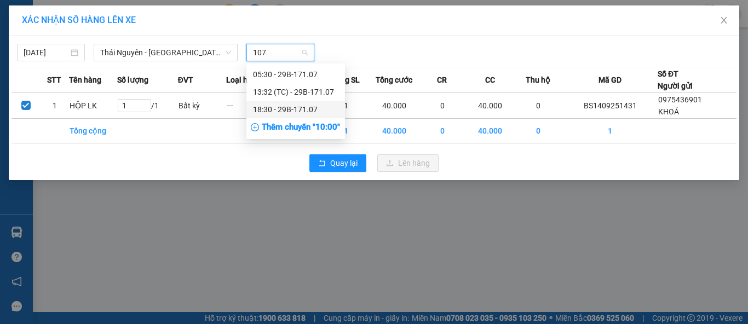
click at [284, 109] on div "18:30 - 29B-171.07" at bounding box center [295, 109] width 85 height 12
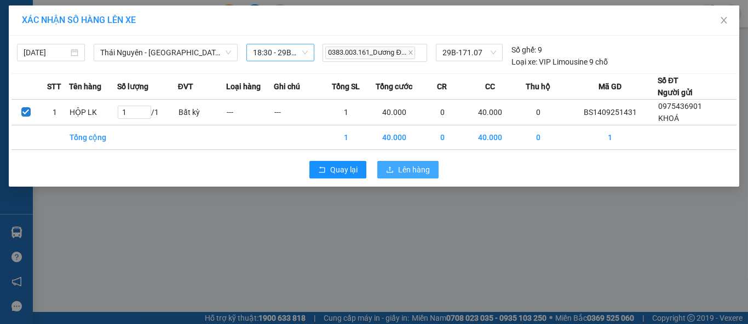
click at [389, 170] on icon "upload" at bounding box center [389, 169] width 7 height 6
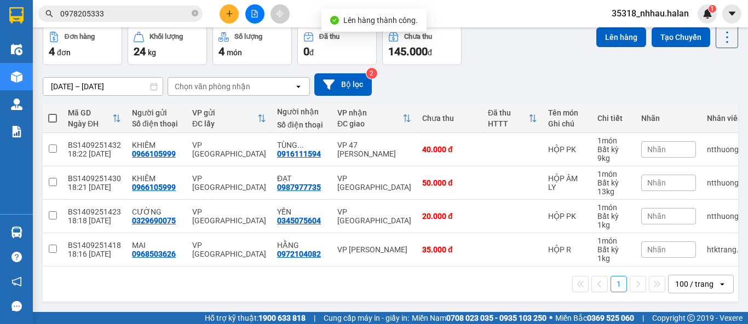
scroll to position [55, 0]
click at [720, 39] on icon at bounding box center [726, 37] width 15 height 15
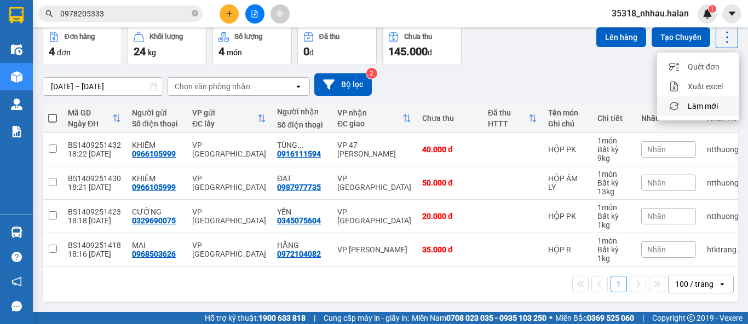
click at [710, 101] on span "Làm mới" at bounding box center [703, 106] width 30 height 11
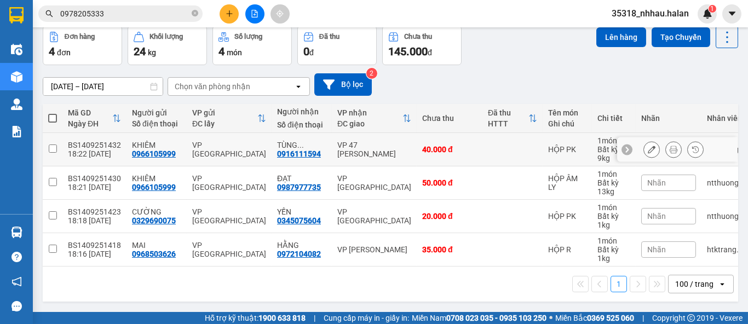
click at [376, 147] on div "VP 47 [PERSON_NAME]" at bounding box center [374, 150] width 74 height 18
checkbox input "true"
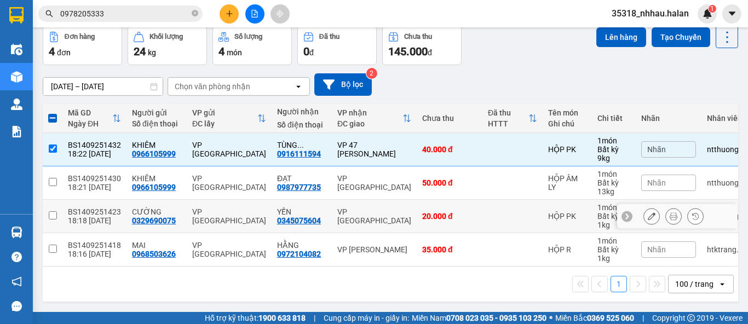
click at [372, 211] on div "VP [GEOGRAPHIC_DATA]" at bounding box center [374, 216] width 74 height 18
checkbox input "true"
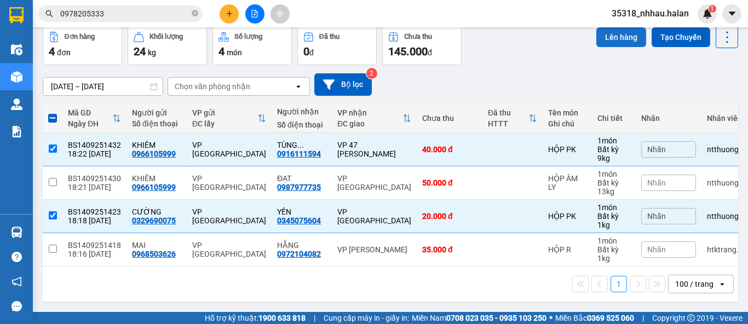
click at [609, 32] on button "Lên hàng" at bounding box center [621, 37] width 50 height 20
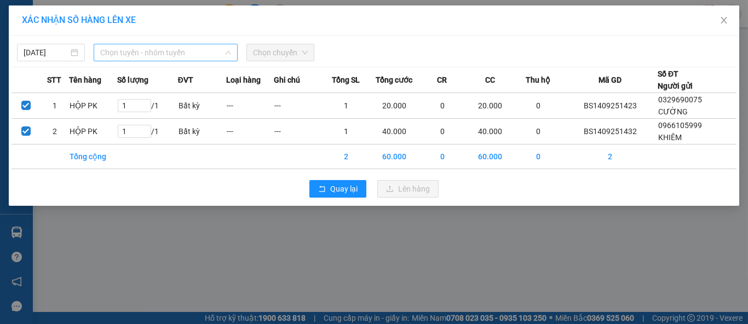
click at [200, 55] on span "Chọn tuyến - nhóm tuyến" at bounding box center [165, 52] width 131 height 16
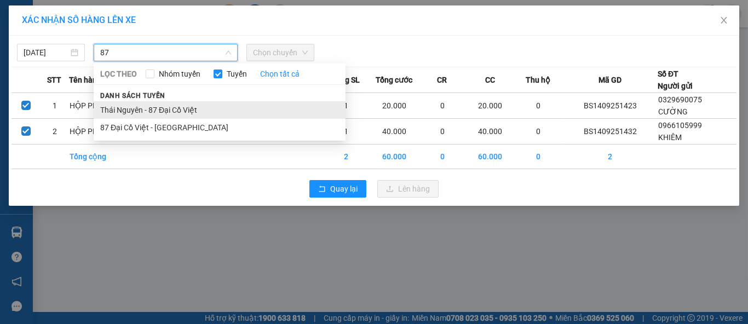
type input "87"
click at [153, 106] on li "Thái Nguyên - 87 Đại Cồ Việt" at bounding box center [220, 110] width 252 height 18
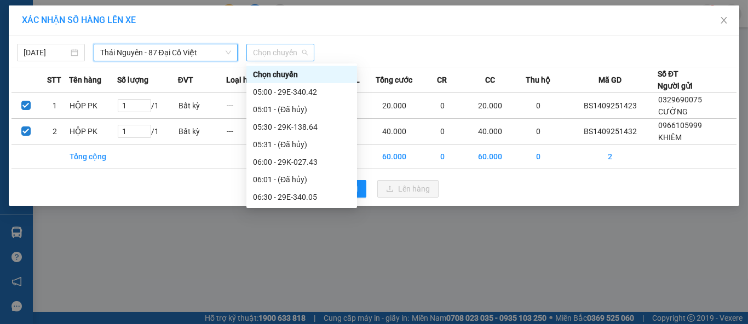
click at [272, 58] on span "Chọn chuyến" at bounding box center [280, 52] width 55 height 16
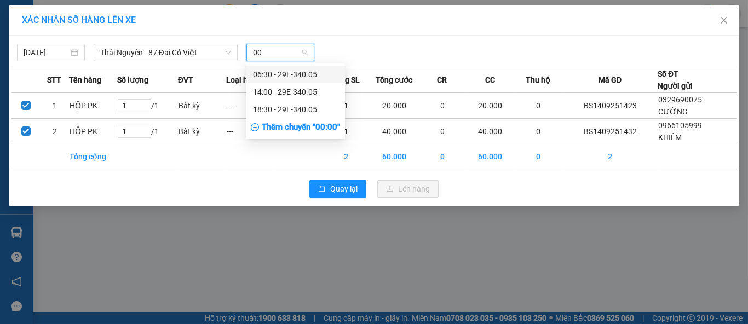
type input "005"
click at [276, 109] on div "18:30 - 29E-340.05" at bounding box center [295, 109] width 85 height 12
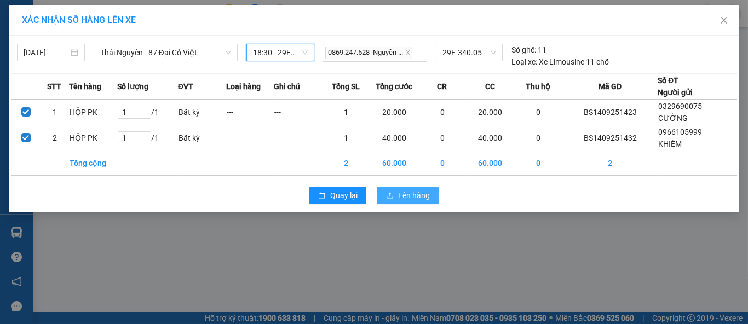
click at [396, 194] on button "Lên hàng" at bounding box center [407, 196] width 61 height 18
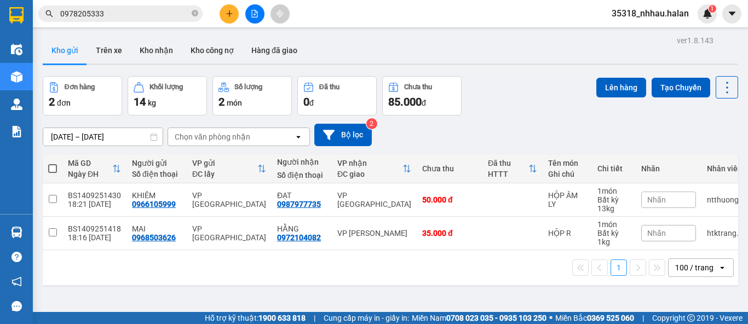
click at [517, 98] on div "Đơn hàng 2 đơn Khối lượng 14 kg Số lượng 2 món Đã thu 0 đ Chưa thu 85.000 đ Lên…" at bounding box center [390, 95] width 695 height 39
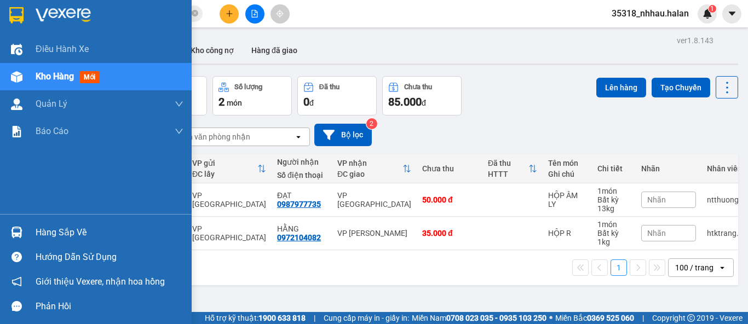
drag, startPoint x: 48, startPoint y: 235, endPoint x: 74, endPoint y: 224, distance: 28.2
click at [49, 234] on div "Hàng sắp về" at bounding box center [110, 232] width 148 height 16
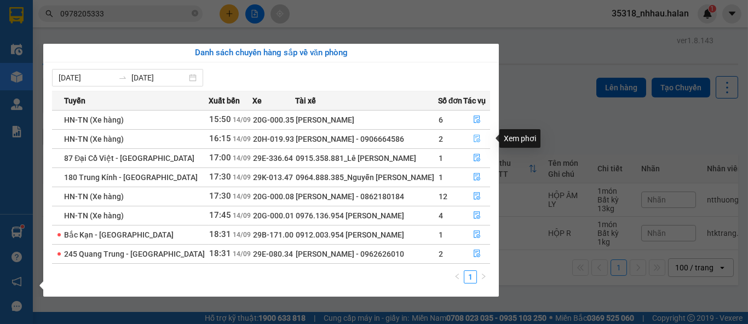
click at [474, 137] on icon "file-done" at bounding box center [477, 139] width 7 height 8
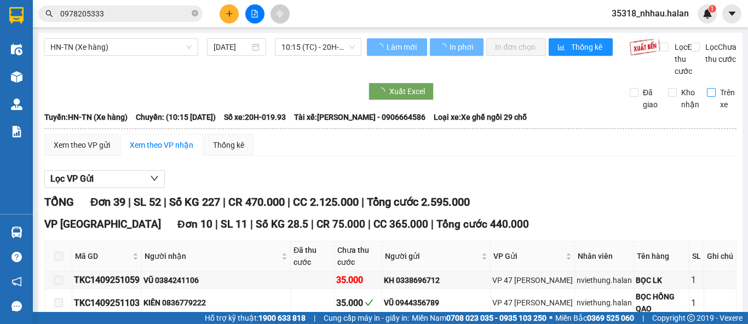
click at [707, 97] on input "Trên xe" at bounding box center [711, 92] width 9 height 9
checkbox input "true"
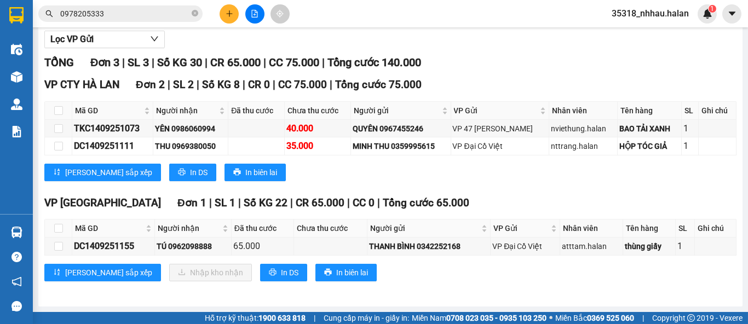
scroll to position [89, 0]
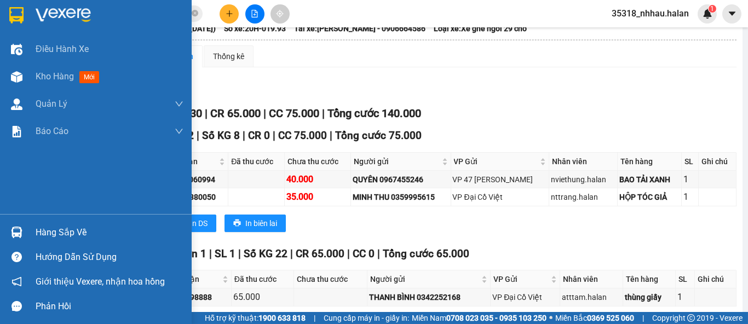
drag, startPoint x: 39, startPoint y: 227, endPoint x: 69, endPoint y: 219, distance: 31.2
click at [41, 227] on div "Hàng sắp về" at bounding box center [110, 232] width 148 height 16
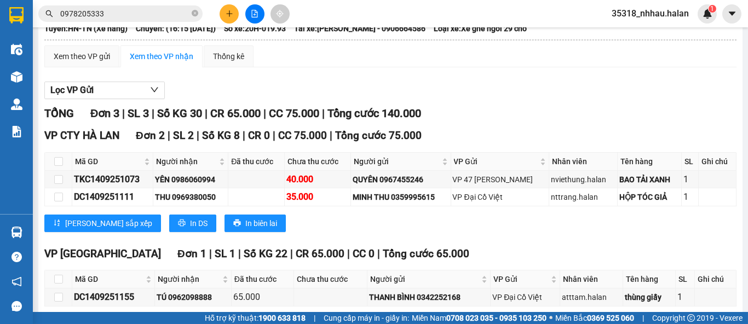
click at [526, 95] on section "Kết quả tìm kiếm ( 8 ) Bộ lọc Mã ĐH Trạng thái Món hàng Thu hộ Tổng cước Chưa c…" at bounding box center [374, 162] width 748 height 324
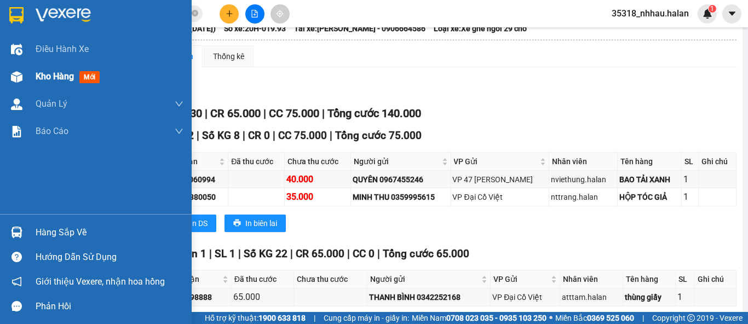
click at [53, 75] on span "Kho hàng" at bounding box center [55, 76] width 38 height 10
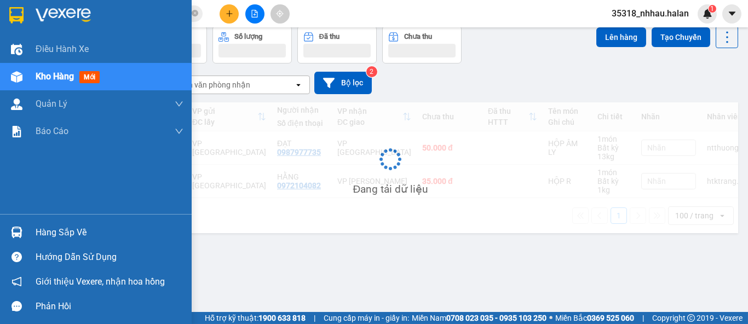
scroll to position [50, 0]
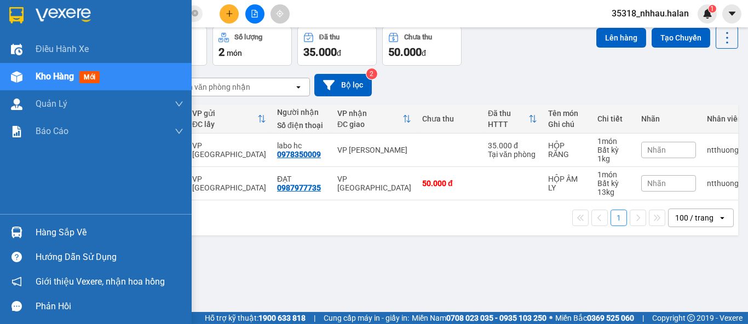
drag, startPoint x: 49, startPoint y: 226, endPoint x: 64, endPoint y: 224, distance: 14.4
click at [51, 226] on div "Hàng sắp về" at bounding box center [110, 232] width 148 height 16
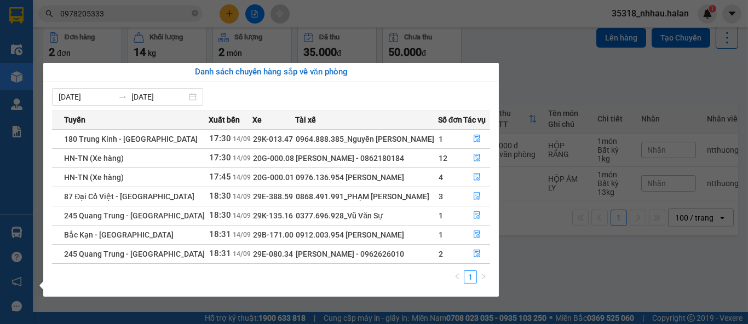
click at [551, 73] on section "Kết quả tìm kiếm ( 8 ) Bộ lọc Mã ĐH Trạng thái Món hàng Thu hộ Tổng cước Chưa c…" at bounding box center [374, 162] width 748 height 324
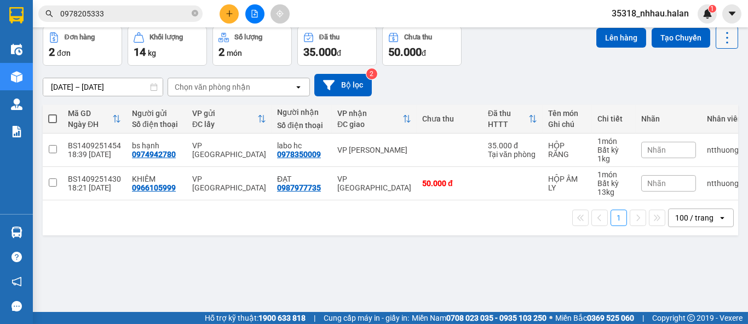
click at [719, 42] on icon at bounding box center [726, 37] width 15 height 15
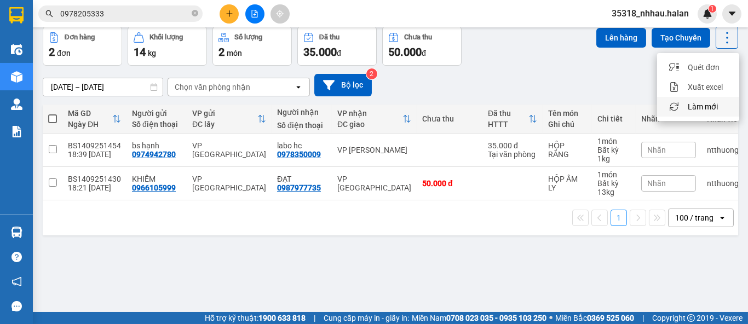
click at [708, 104] on span "Làm mới" at bounding box center [703, 106] width 30 height 11
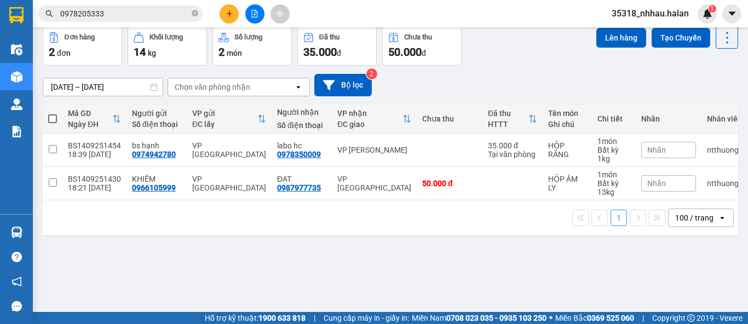
click at [516, 61] on div "Đơn hàng 2 đơn Khối lượng 14 kg Số lượng 2 món Đã thu 35.000 đ Chưa thu 50.000 …" at bounding box center [390, 45] width 695 height 39
drag, startPoint x: 374, startPoint y: 147, endPoint x: 430, endPoint y: 130, distance: 58.0
click at [375, 147] on div "VP [PERSON_NAME]" at bounding box center [374, 150] width 74 height 9
checkbox input "true"
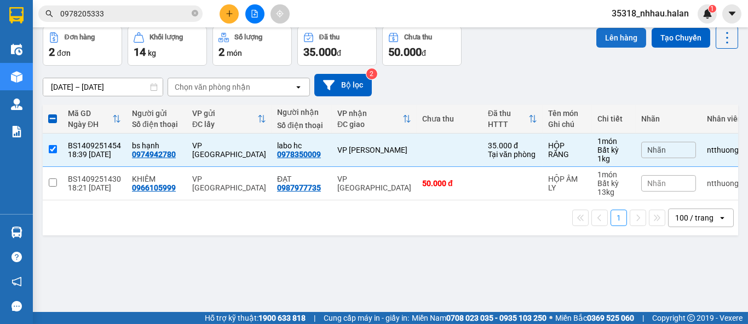
click at [607, 37] on button "Lên hàng" at bounding box center [621, 38] width 50 height 20
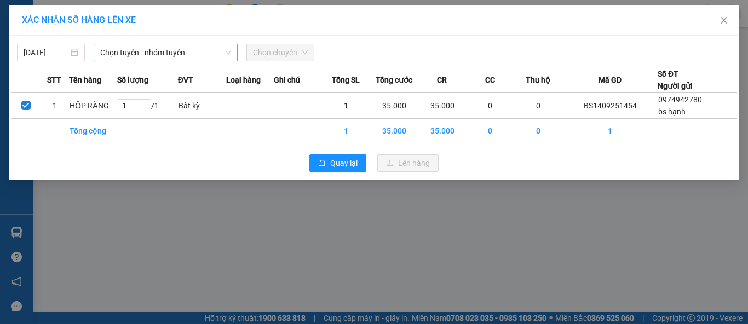
click at [182, 54] on span "Chọn tuyến - nhóm tuyến" at bounding box center [165, 52] width 131 height 16
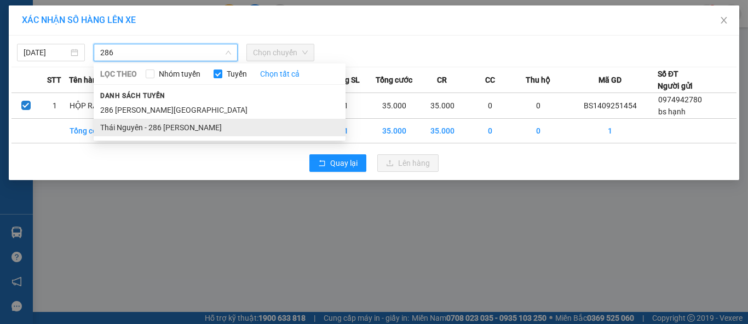
type input "286"
click at [193, 130] on li "Thái Nguyên - 286 [PERSON_NAME]" at bounding box center [220, 128] width 252 height 18
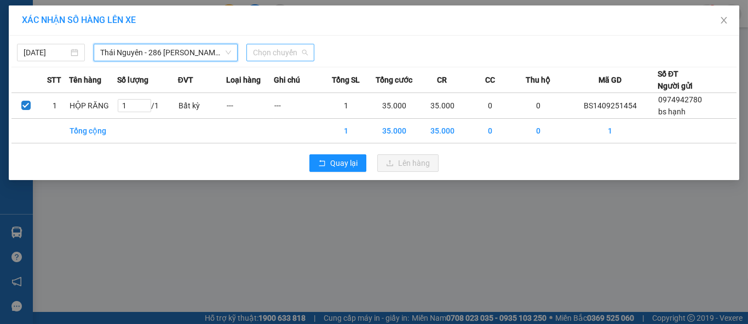
click at [290, 47] on span "Chọn chuyến" at bounding box center [280, 52] width 55 height 16
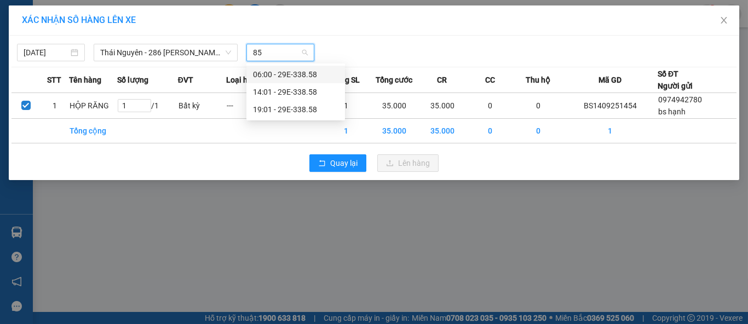
type input "858"
click at [302, 109] on div "19:01 - 29E-338.58" at bounding box center [295, 109] width 85 height 12
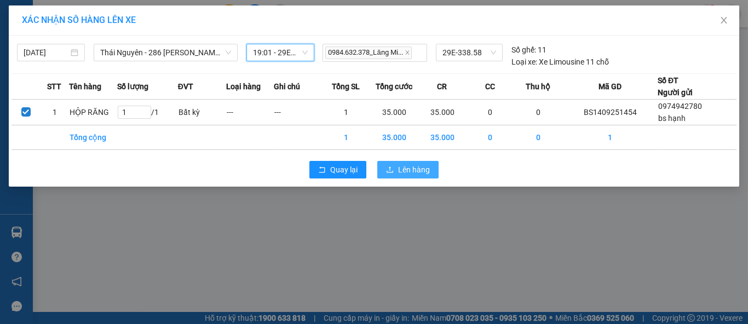
click at [398, 170] on span "Lên hàng" at bounding box center [414, 170] width 32 height 12
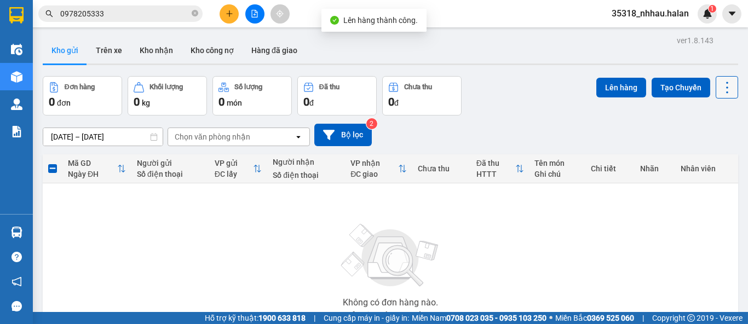
click at [723, 91] on icon at bounding box center [726, 87] width 15 height 15
click at [701, 158] on span "Làm mới" at bounding box center [703, 156] width 30 height 11
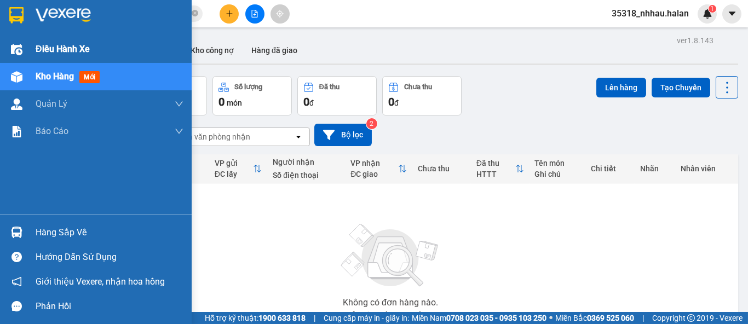
click at [54, 53] on span "Điều hành xe" at bounding box center [63, 49] width 54 height 14
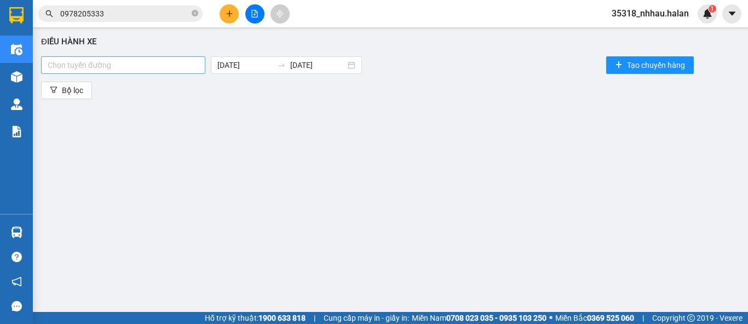
click at [117, 66] on div at bounding box center [123, 65] width 159 height 13
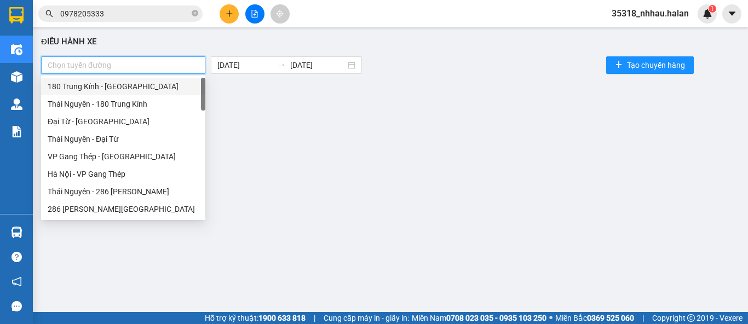
type input "T"
click at [109, 102] on div "Thái Nguyên - 180 Trung Kính" at bounding box center [123, 104] width 151 height 12
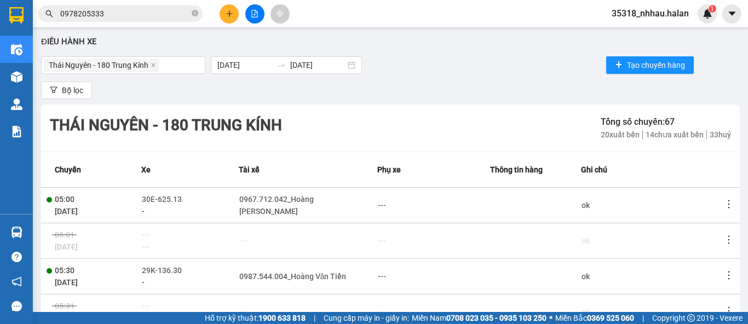
click at [235, 42] on div "Điều hành xe" at bounding box center [390, 42] width 699 height 13
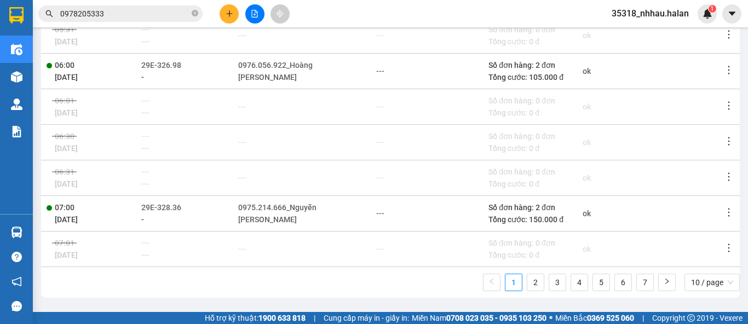
scroll to position [8, 0]
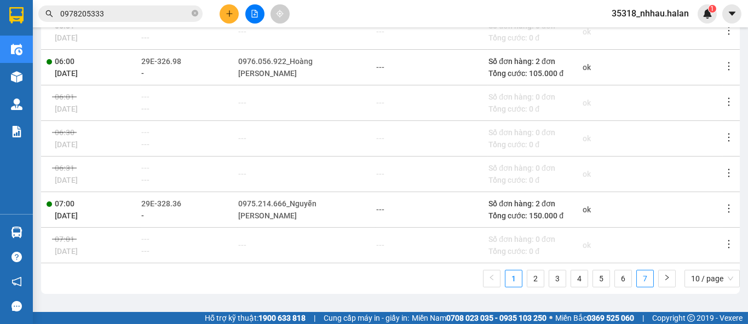
click at [637, 280] on link "7" at bounding box center [645, 278] width 16 height 16
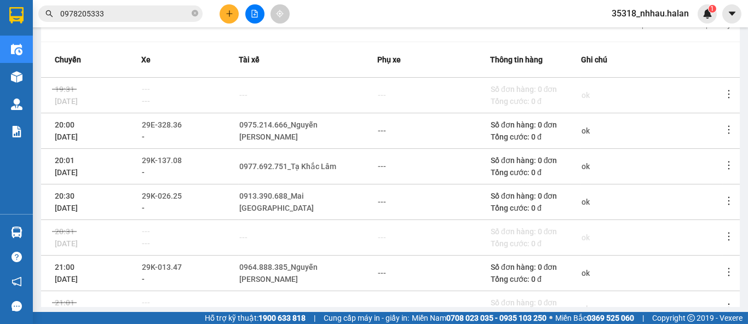
scroll to position [166, 0]
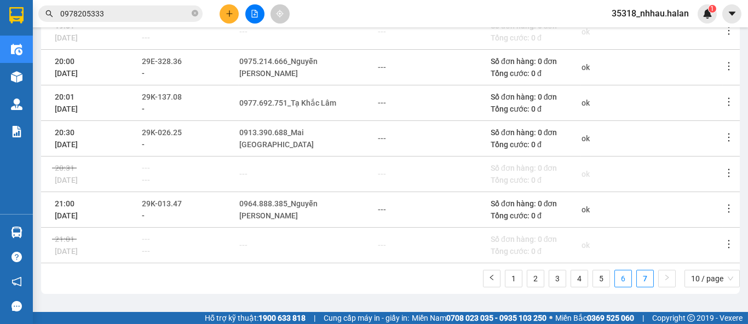
click at [615, 275] on link "6" at bounding box center [623, 278] width 16 height 16
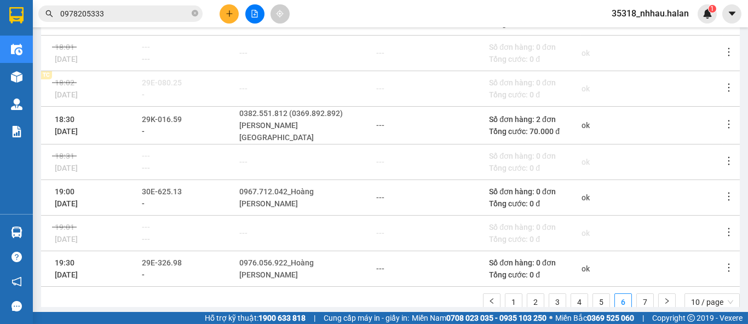
scroll to position [273, 0]
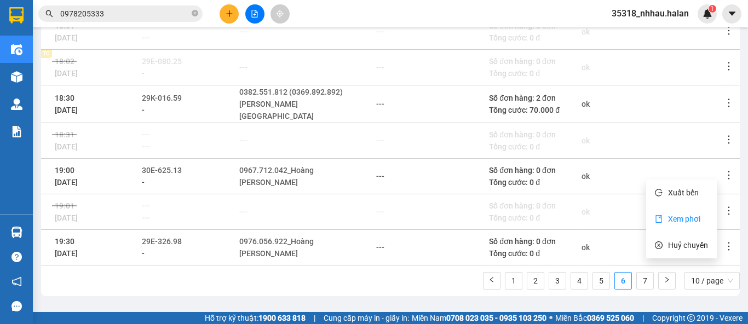
click at [688, 215] on span "Xem phơi" at bounding box center [684, 219] width 32 height 9
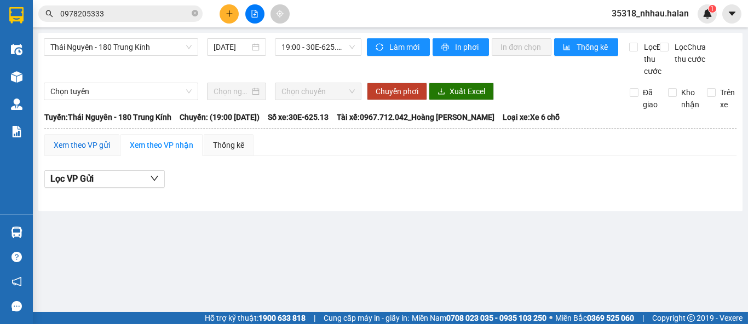
click at [94, 151] on div "Xem theo VP gửi" at bounding box center [82, 145] width 56 height 12
click at [145, 17] on input "0978205333" at bounding box center [124, 14] width 129 height 12
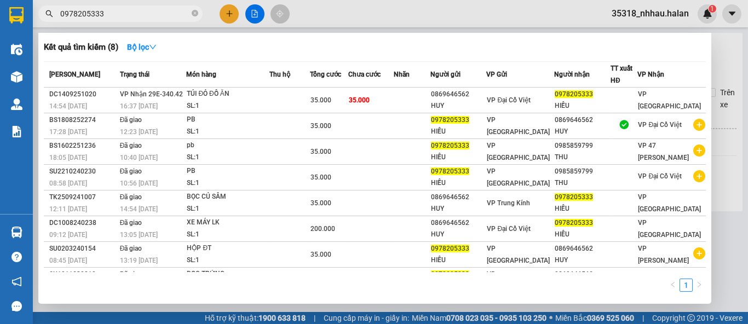
click at [145, 17] on input "0978205333" at bounding box center [124, 14] width 129 height 12
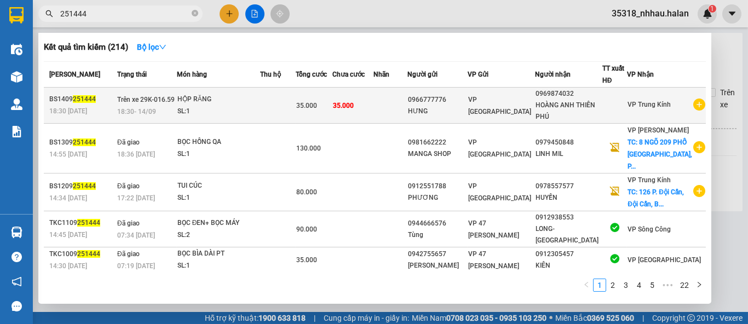
type input "251444"
click at [296, 106] on td at bounding box center [278, 106] width 36 height 36
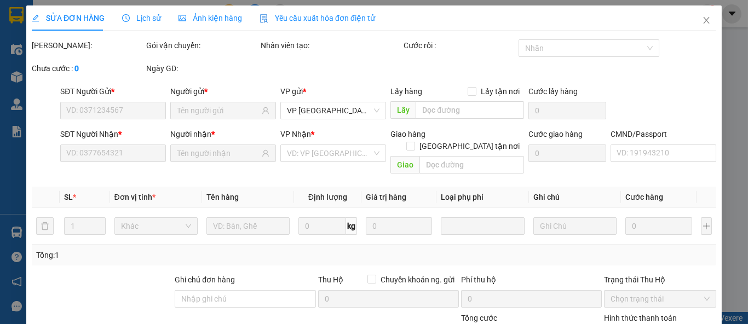
type input "0966777776"
type input "0969874032"
type input "35.000"
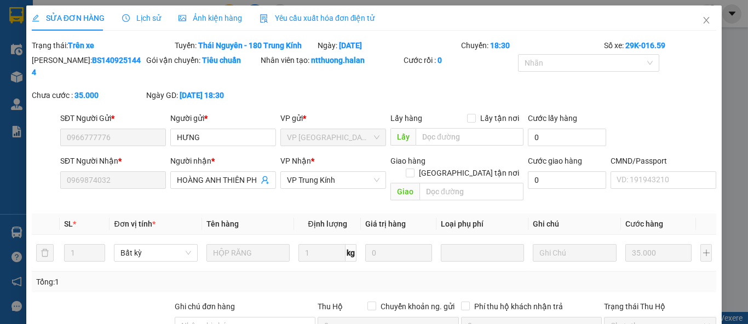
scroll to position [102, 0]
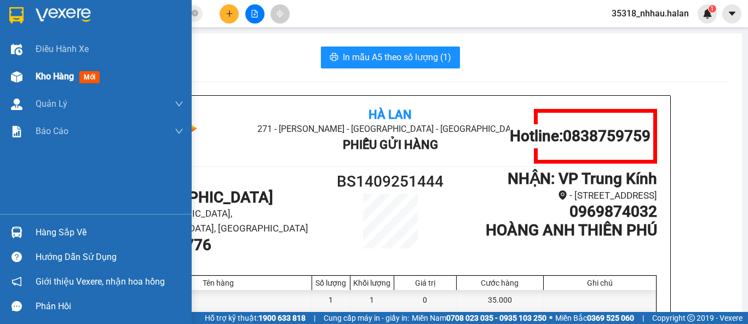
click at [31, 75] on div "Kho hàng mới" at bounding box center [96, 76] width 192 height 27
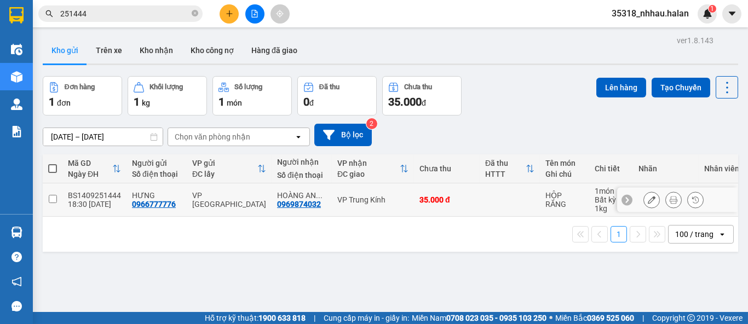
click at [455, 194] on td "35.000 đ" at bounding box center [447, 199] width 66 height 33
checkbox input "true"
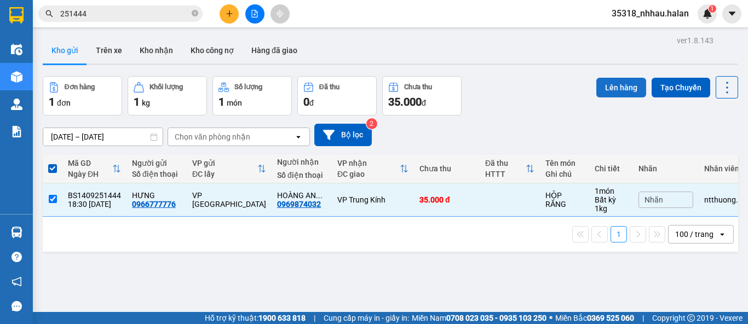
click at [606, 86] on button "Lên hàng" at bounding box center [621, 88] width 50 height 20
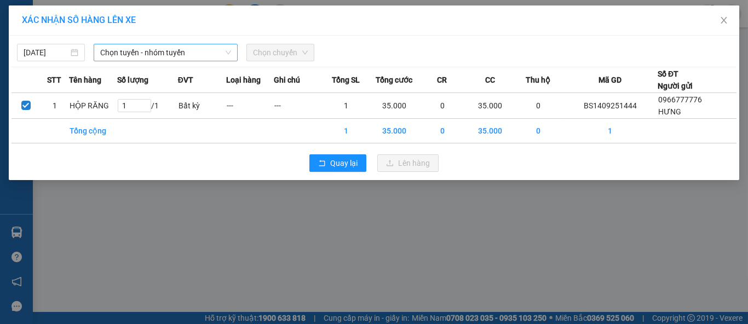
click at [197, 56] on span "Chọn tuyến - nhóm tuyến" at bounding box center [165, 52] width 131 height 16
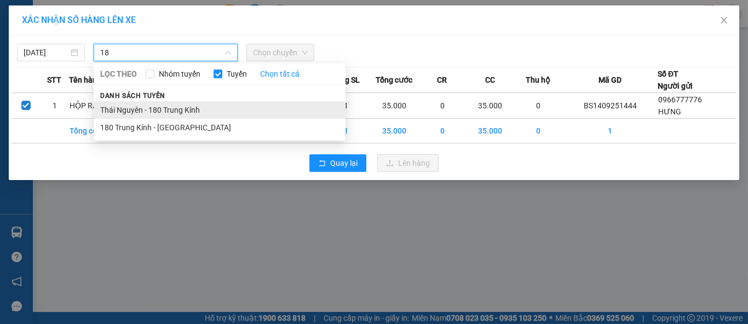
type input "18"
click at [182, 112] on li "Thái Nguyên - 180 Trung Kính" at bounding box center [220, 110] width 252 height 18
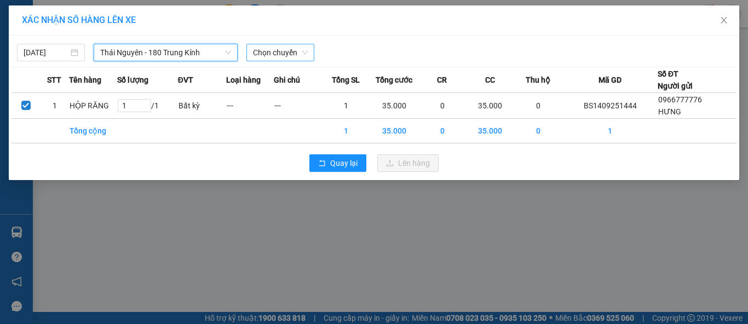
click at [279, 53] on span "Chọn chuyến" at bounding box center [280, 52] width 55 height 16
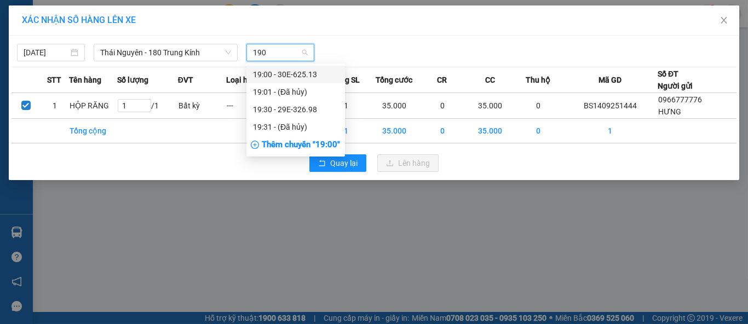
type input "1900"
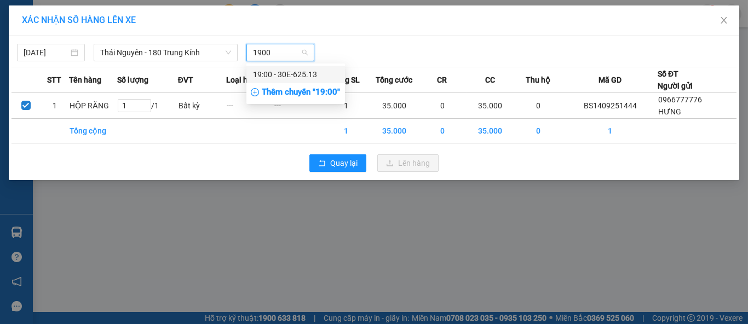
click at [308, 76] on div "19:00 - 30E-625.13" at bounding box center [295, 74] width 85 height 12
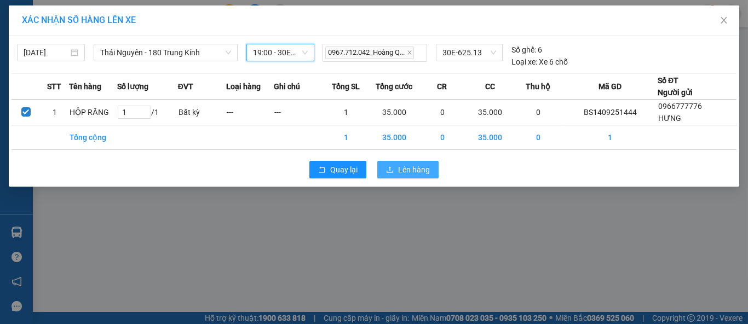
click at [403, 174] on span "Lên hàng" at bounding box center [414, 170] width 32 height 12
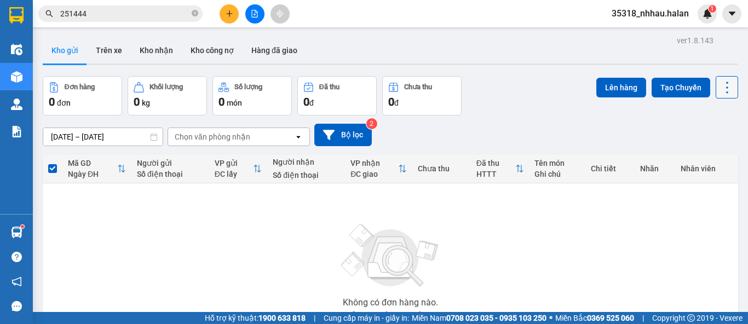
click at [719, 88] on icon at bounding box center [726, 87] width 15 height 15
click at [709, 156] on span "Làm mới" at bounding box center [703, 156] width 30 height 11
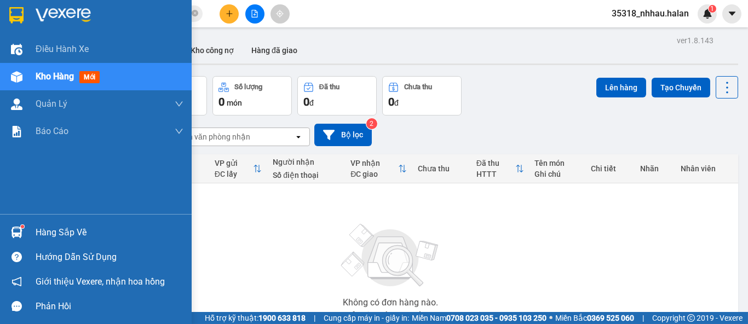
drag, startPoint x: 33, startPoint y: 227, endPoint x: 78, endPoint y: 221, distance: 44.8
click at [36, 227] on div "Hàng sắp về" at bounding box center [96, 232] width 192 height 25
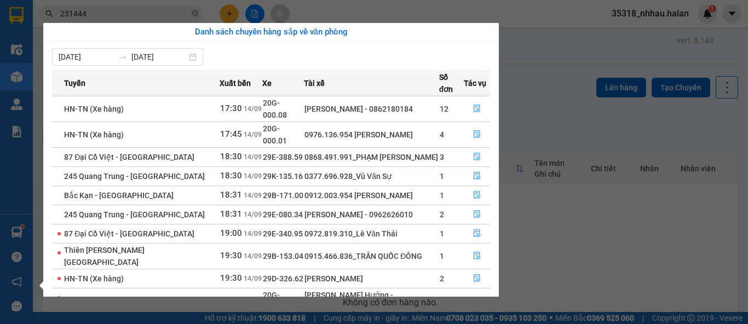
click at [543, 82] on section "Kết quả tìm kiếm ( 214 ) Bộ lọc Mã ĐH Trạng thái Món hàng Thu hộ Tổng cước Chưa…" at bounding box center [374, 162] width 748 height 324
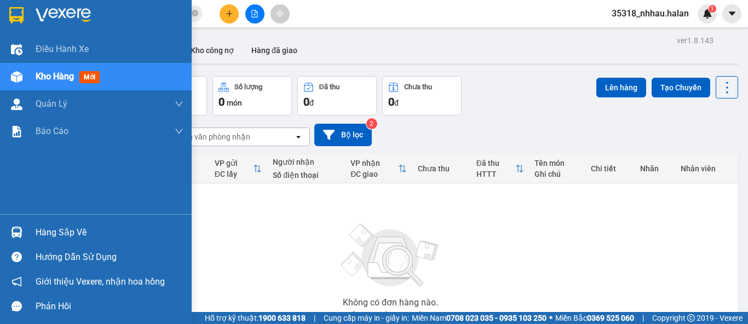
drag, startPoint x: 57, startPoint y: 232, endPoint x: 71, endPoint y: 217, distance: 20.2
click at [59, 232] on div "Hàng sắp về" at bounding box center [110, 232] width 148 height 16
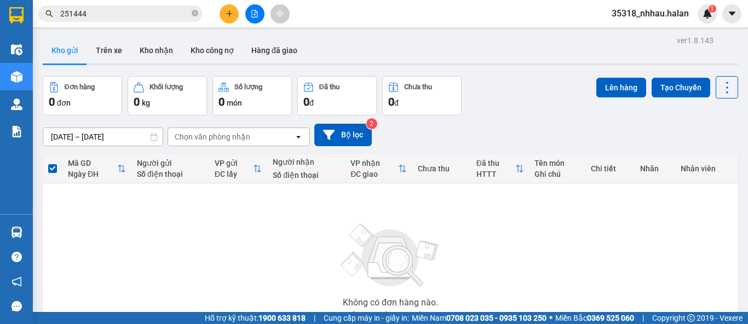
click at [539, 100] on section "Kết quả tìm kiếm ( 214 ) Bộ lọc Mã ĐH Trạng thái Món hàng Thu hộ Tổng cước Chưa…" at bounding box center [374, 162] width 748 height 324
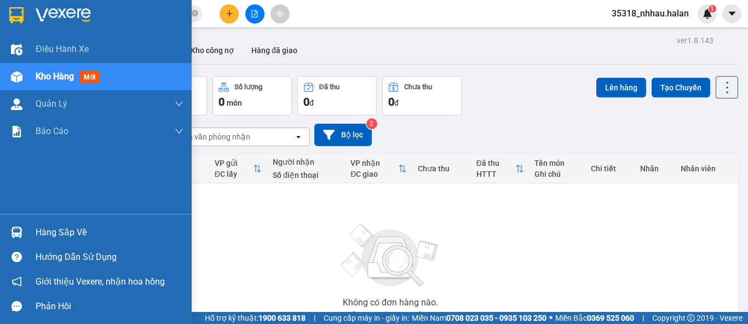
drag, startPoint x: 34, startPoint y: 235, endPoint x: 59, endPoint y: 222, distance: 28.4
click at [37, 233] on div "Hàng sắp về" at bounding box center [96, 232] width 192 height 25
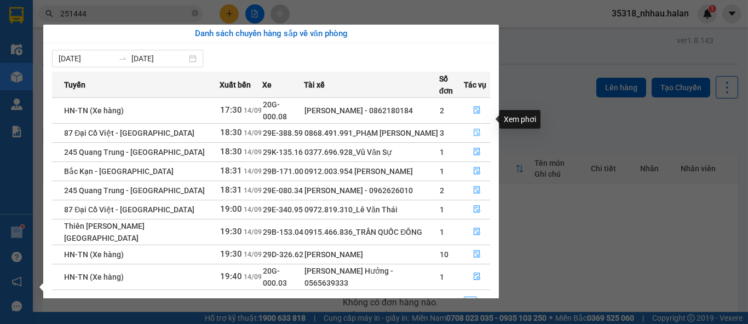
click at [474, 129] on icon "file-done" at bounding box center [477, 133] width 8 height 8
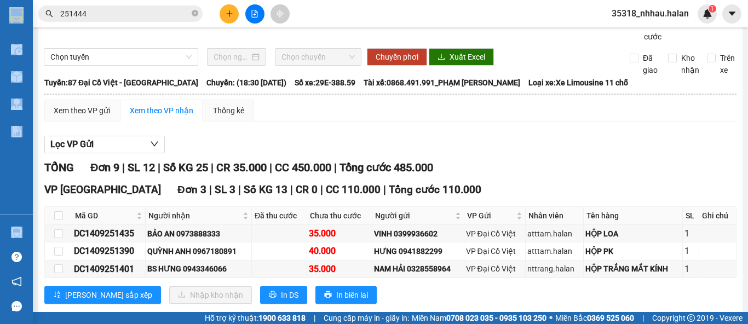
scroll to position [122, 0]
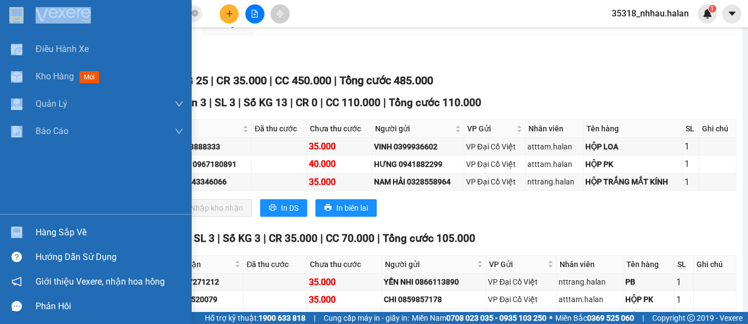
drag, startPoint x: 46, startPoint y: 229, endPoint x: 91, endPoint y: 218, distance: 46.7
click at [46, 229] on div "Hàng sắp về" at bounding box center [110, 232] width 148 height 16
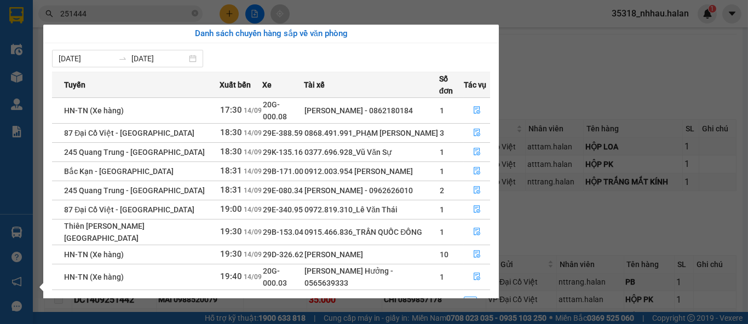
click at [544, 90] on section "Kết quả tìm kiếm ( 214 ) Bộ lọc Mã ĐH Trạng thái Món hàng Thu hộ Tổng cước Chưa…" at bounding box center [374, 162] width 748 height 324
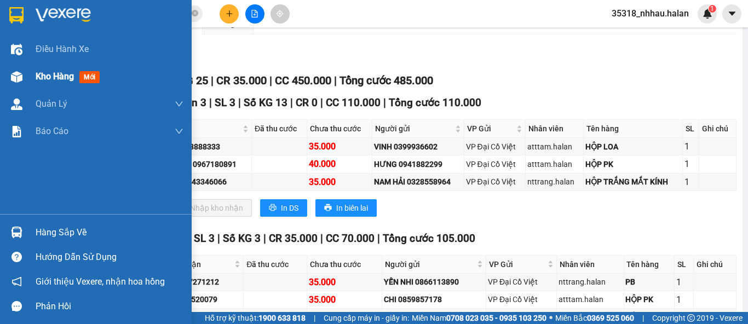
click at [36, 77] on span "Kho hàng" at bounding box center [55, 76] width 38 height 10
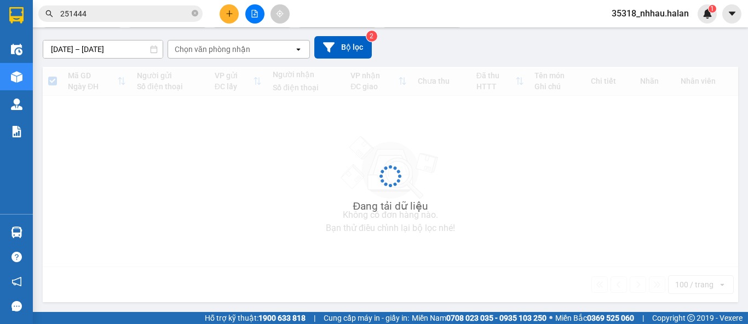
scroll to position [50, 0]
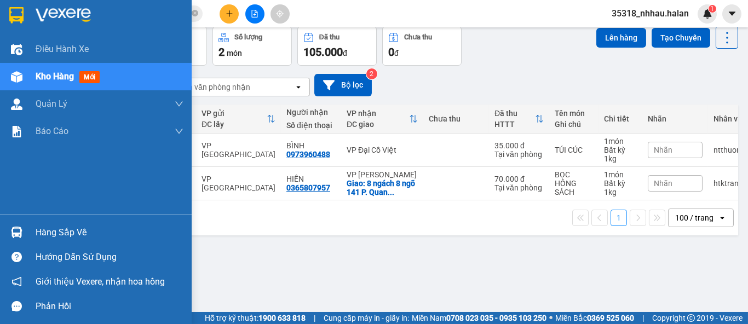
drag, startPoint x: 46, startPoint y: 227, endPoint x: 117, endPoint y: 207, distance: 73.3
click at [50, 226] on div "Hàng sắp về" at bounding box center [110, 232] width 148 height 16
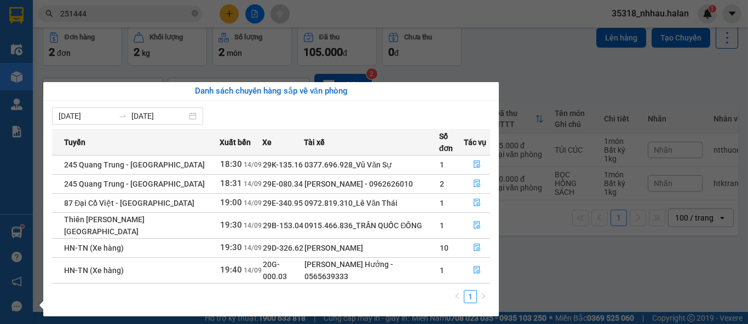
click at [517, 62] on section "Kết quả tìm kiếm ( 214 ) Bộ lọc Mã ĐH Trạng thái Món hàng Thu hộ Tổng cước Chưa…" at bounding box center [374, 162] width 748 height 324
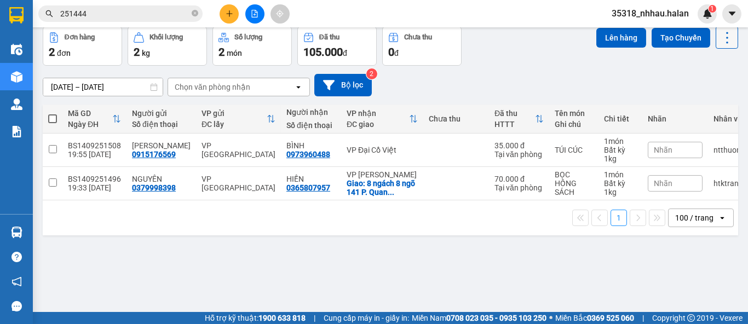
click at [719, 33] on icon at bounding box center [726, 37] width 15 height 15
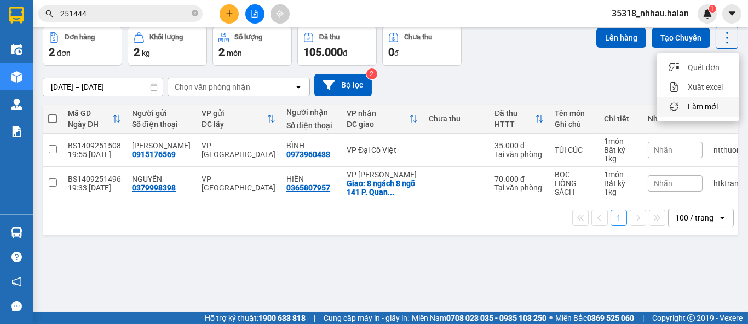
click at [709, 102] on span "Làm mới" at bounding box center [703, 106] width 30 height 11
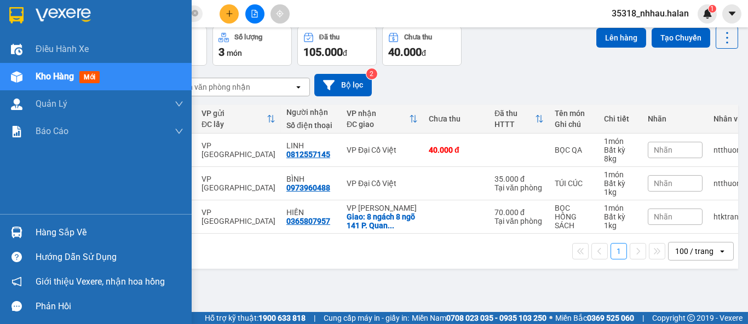
drag, startPoint x: 42, startPoint y: 235, endPoint x: 225, endPoint y: 181, distance: 191.2
click at [47, 234] on div "Hàng sắp về" at bounding box center [110, 232] width 148 height 16
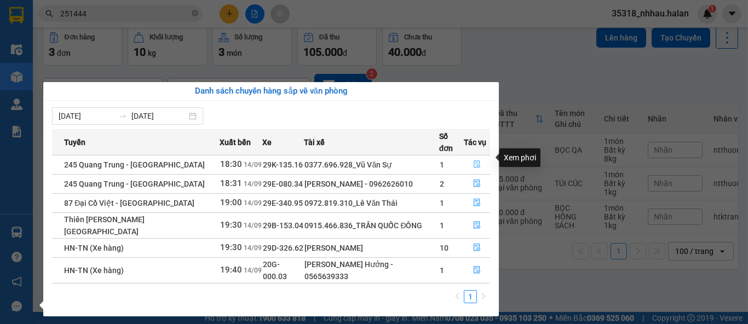
click at [474, 160] on icon "file-done" at bounding box center [477, 164] width 8 height 8
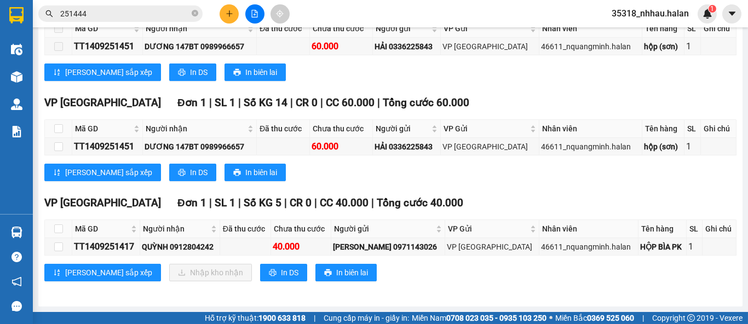
scroll to position [232, 0]
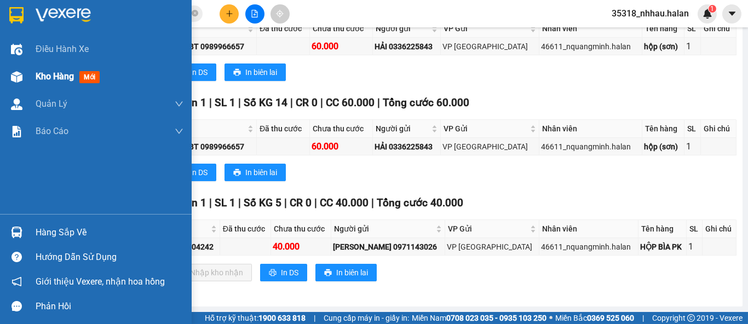
click at [47, 73] on span "Kho hàng" at bounding box center [55, 76] width 38 height 10
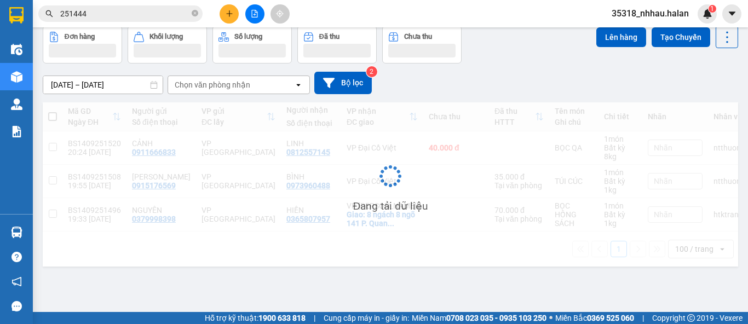
scroll to position [50, 0]
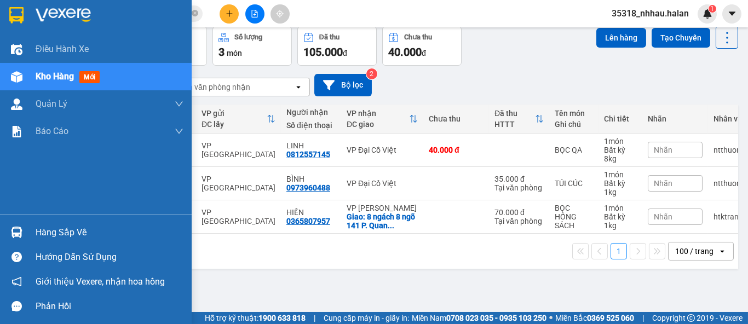
click at [49, 237] on div "Hàng sắp về" at bounding box center [110, 232] width 148 height 16
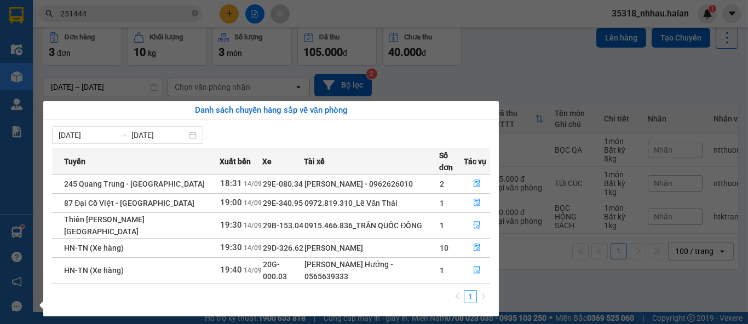
click at [128, 15] on section "Kết quả tìm kiếm ( 214 ) Bộ lọc Mã ĐH Trạng thái Món hàng Thu hộ Tổng cước Chưa…" at bounding box center [374, 162] width 748 height 324
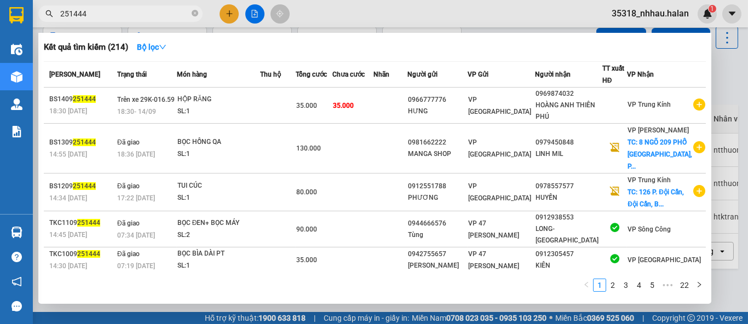
click at [128, 15] on input "251444" at bounding box center [124, 14] width 129 height 12
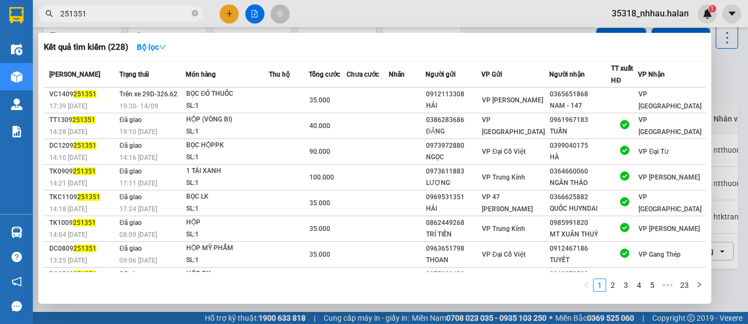
type input "251351"
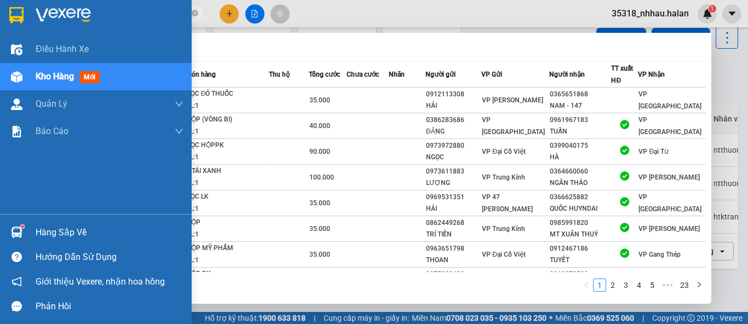
click at [55, 232] on div "Hàng sắp về" at bounding box center [110, 232] width 148 height 16
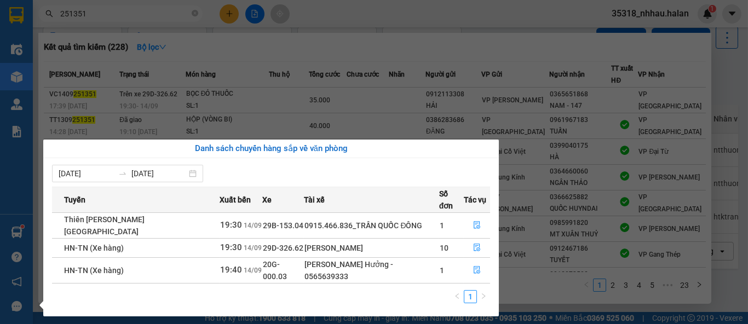
click at [723, 86] on section "Kết quả tìm kiếm ( 228 ) Bộ lọc Mã ĐH Trạng thái Món hàng Thu hộ Tổng cước Chưa…" at bounding box center [374, 162] width 748 height 324
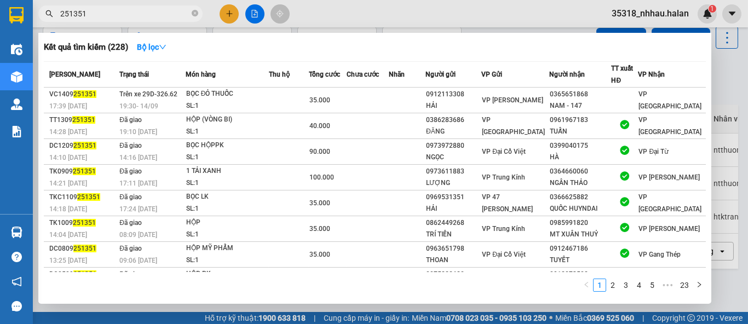
click at [723, 86] on div at bounding box center [374, 162] width 748 height 324
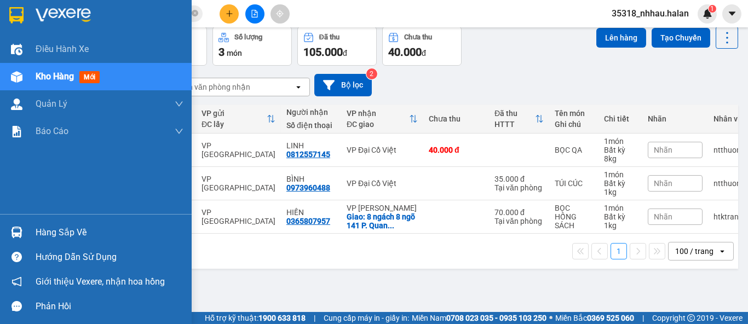
click at [35, 232] on div "Hàng sắp về" at bounding box center [96, 232] width 192 height 25
